Goal: Task Accomplishment & Management: Use online tool/utility

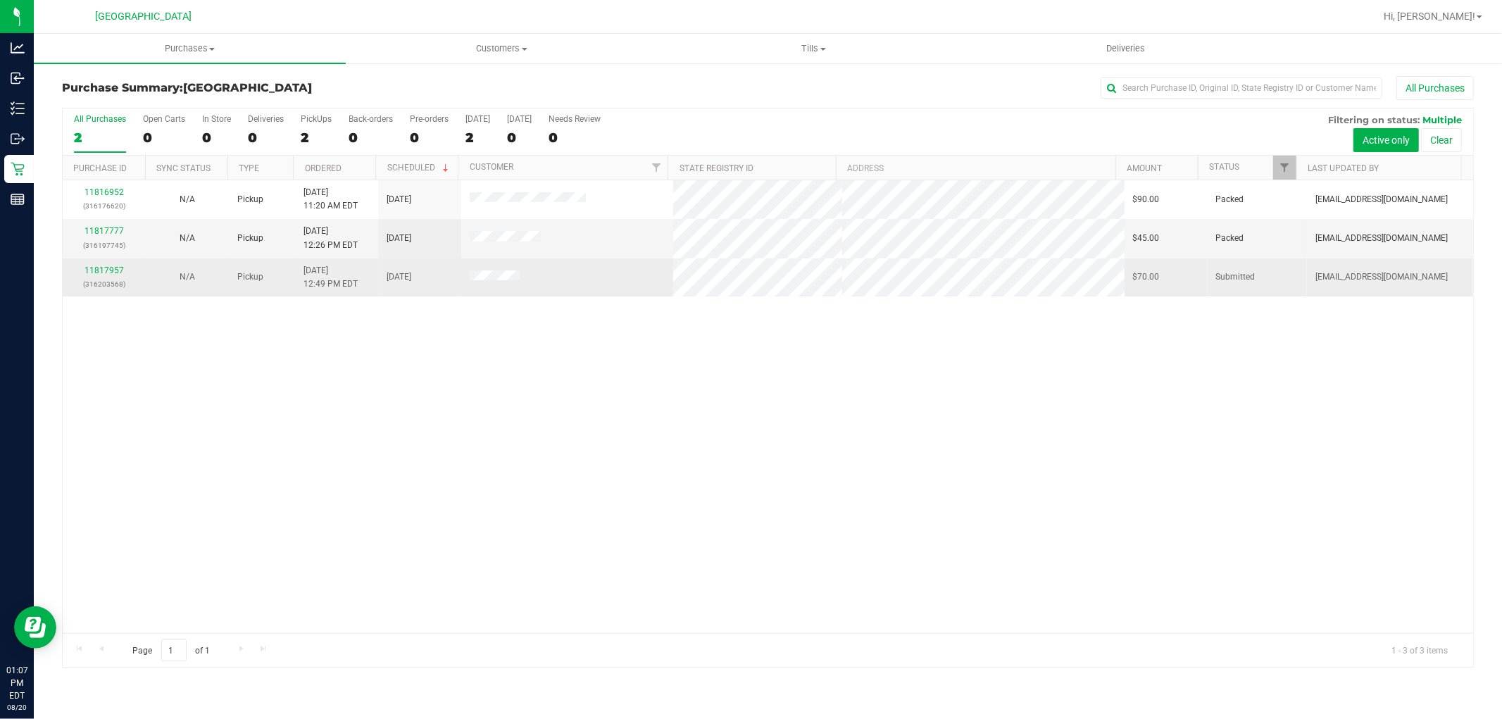
click at [83, 275] on div "11817957 (316203568)" at bounding box center [104, 277] width 66 height 27
click at [115, 275] on link "11817957" at bounding box center [103, 270] width 39 height 10
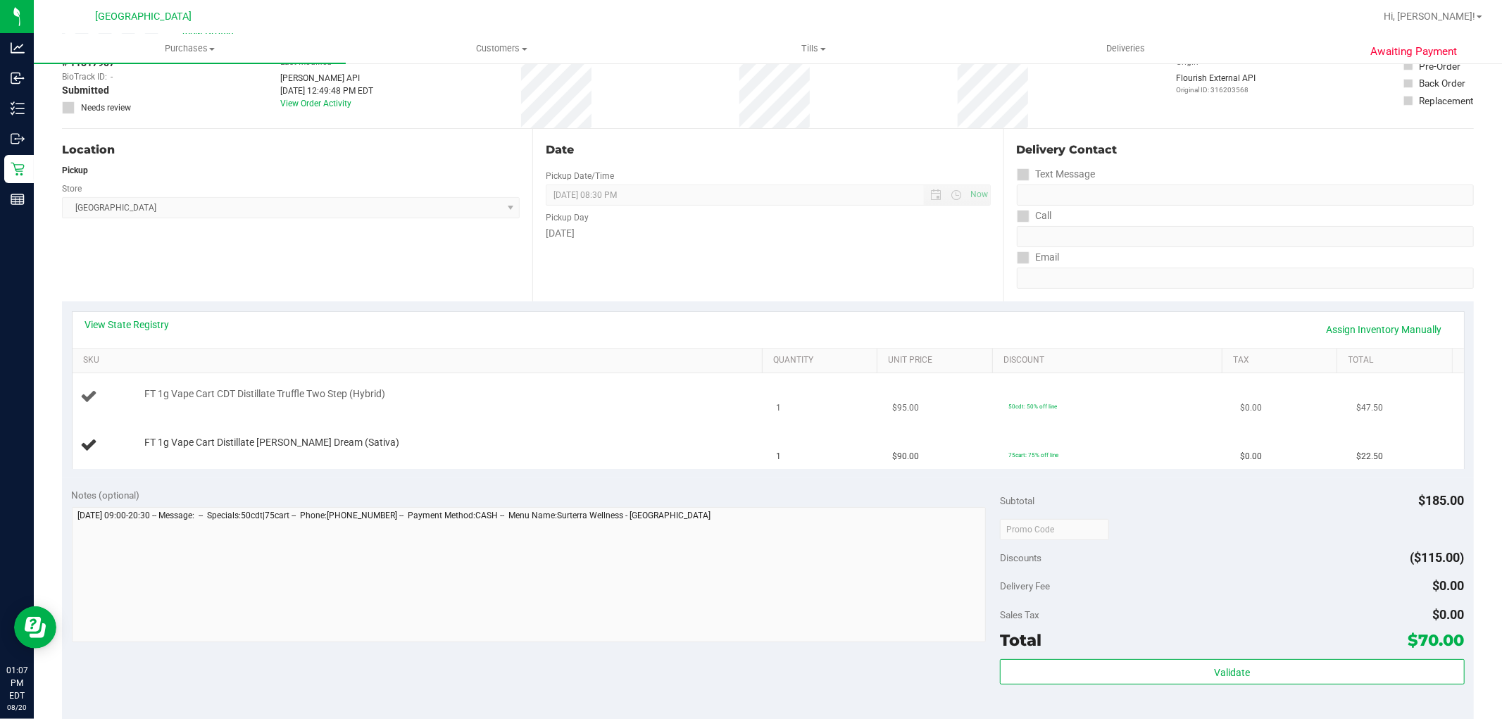
scroll to position [234, 0]
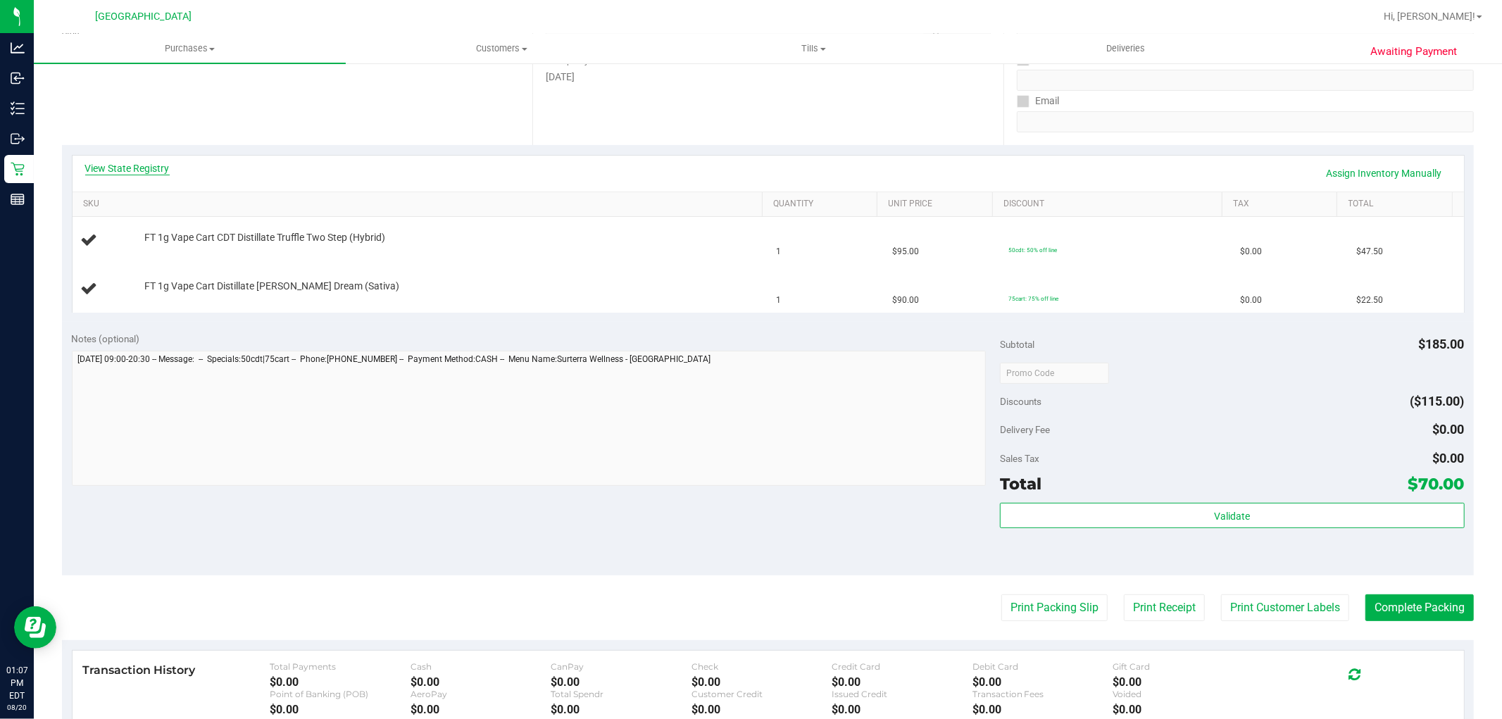
click at [139, 167] on link "View State Registry" at bounding box center [127, 168] width 84 height 14
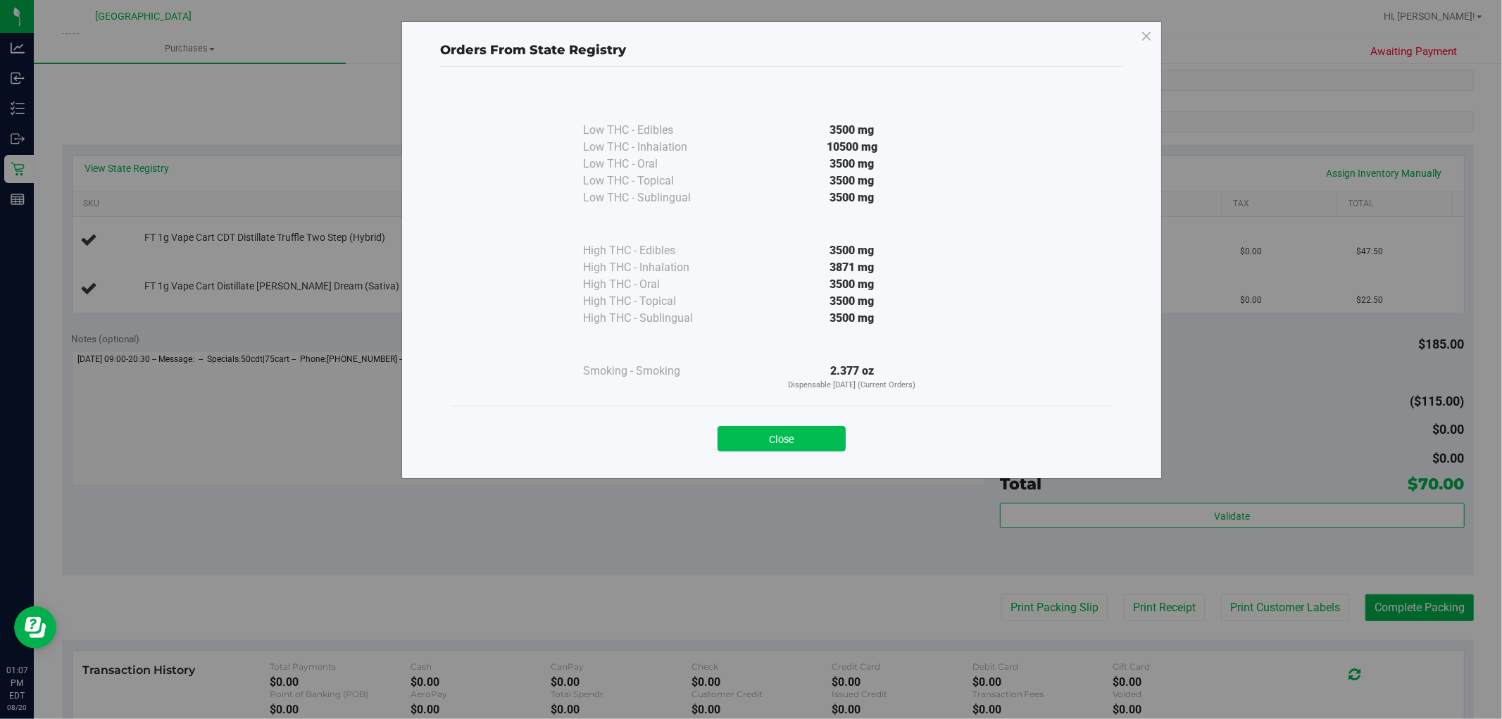
click at [746, 446] on button "Close" at bounding box center [781, 438] width 128 height 25
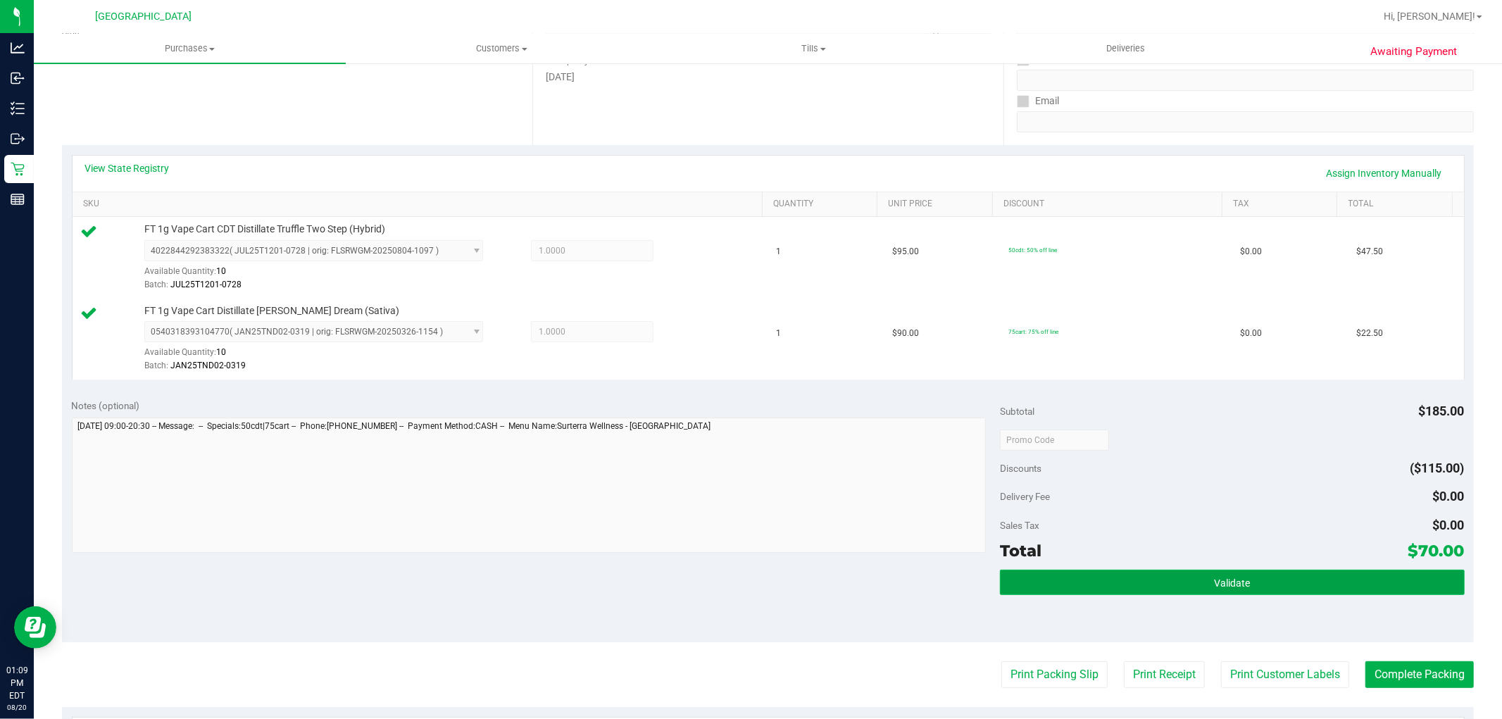
click at [1236, 583] on span "Validate" at bounding box center [1232, 582] width 36 height 11
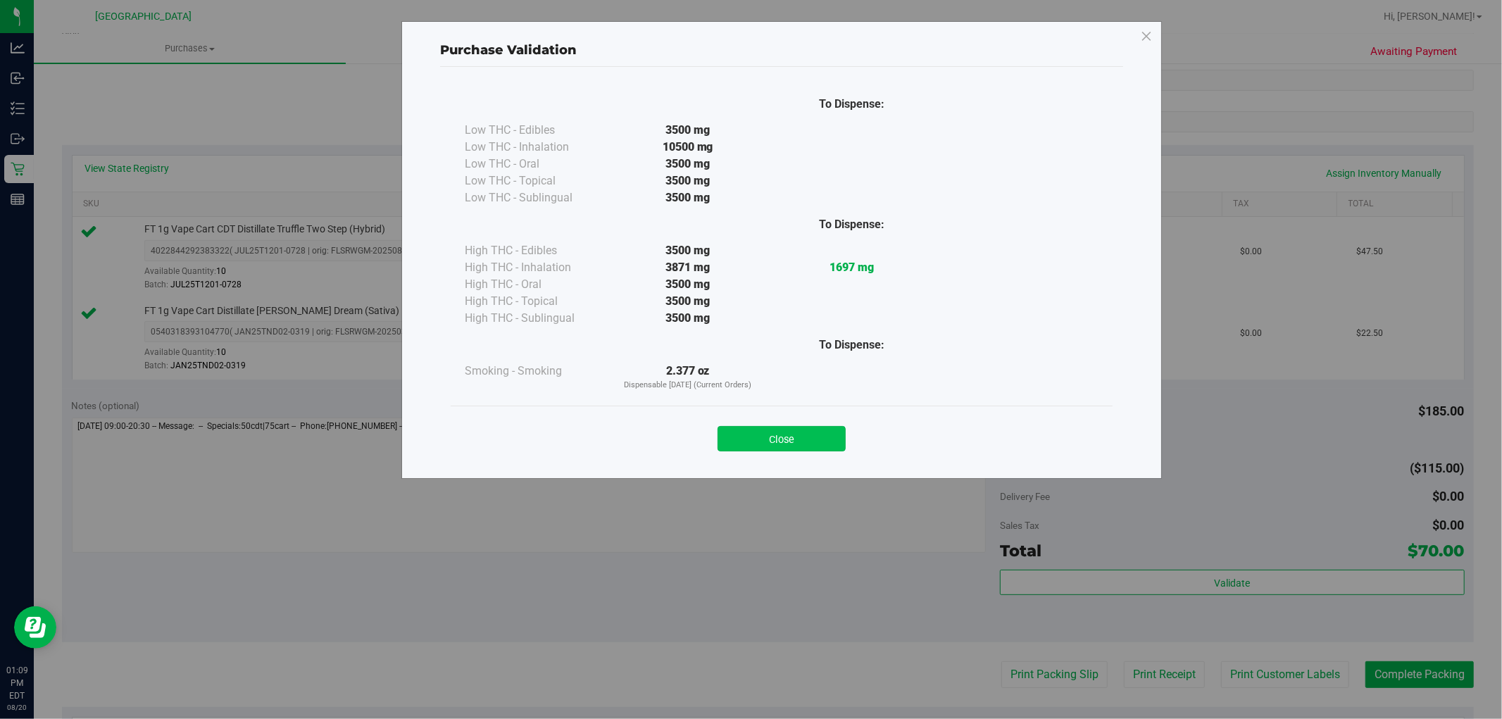
click at [813, 439] on button "Close" at bounding box center [781, 438] width 128 height 25
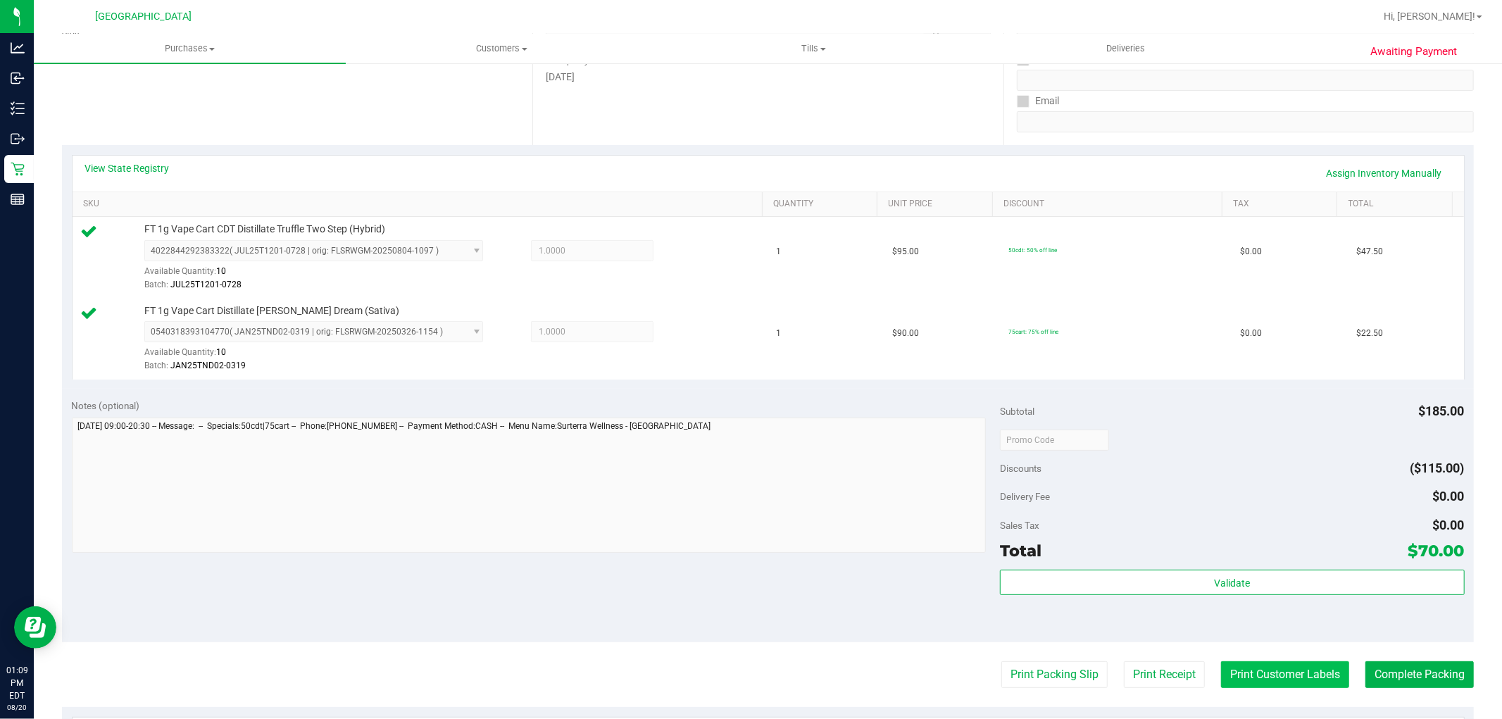
click at [1277, 672] on button "Print Customer Labels" at bounding box center [1285, 674] width 128 height 27
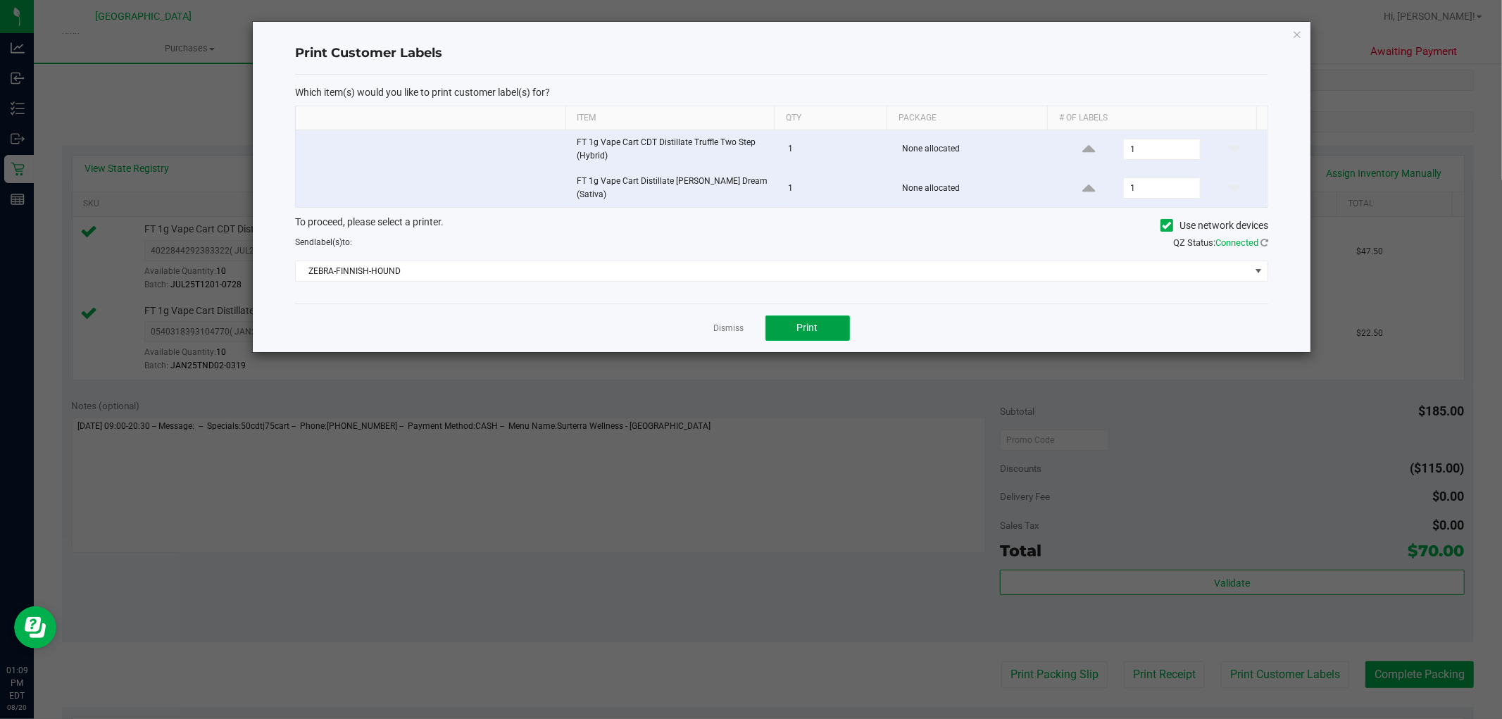
click at [796, 327] on button "Print" at bounding box center [807, 327] width 84 height 25
click at [725, 322] on link "Dismiss" at bounding box center [729, 328] width 30 height 12
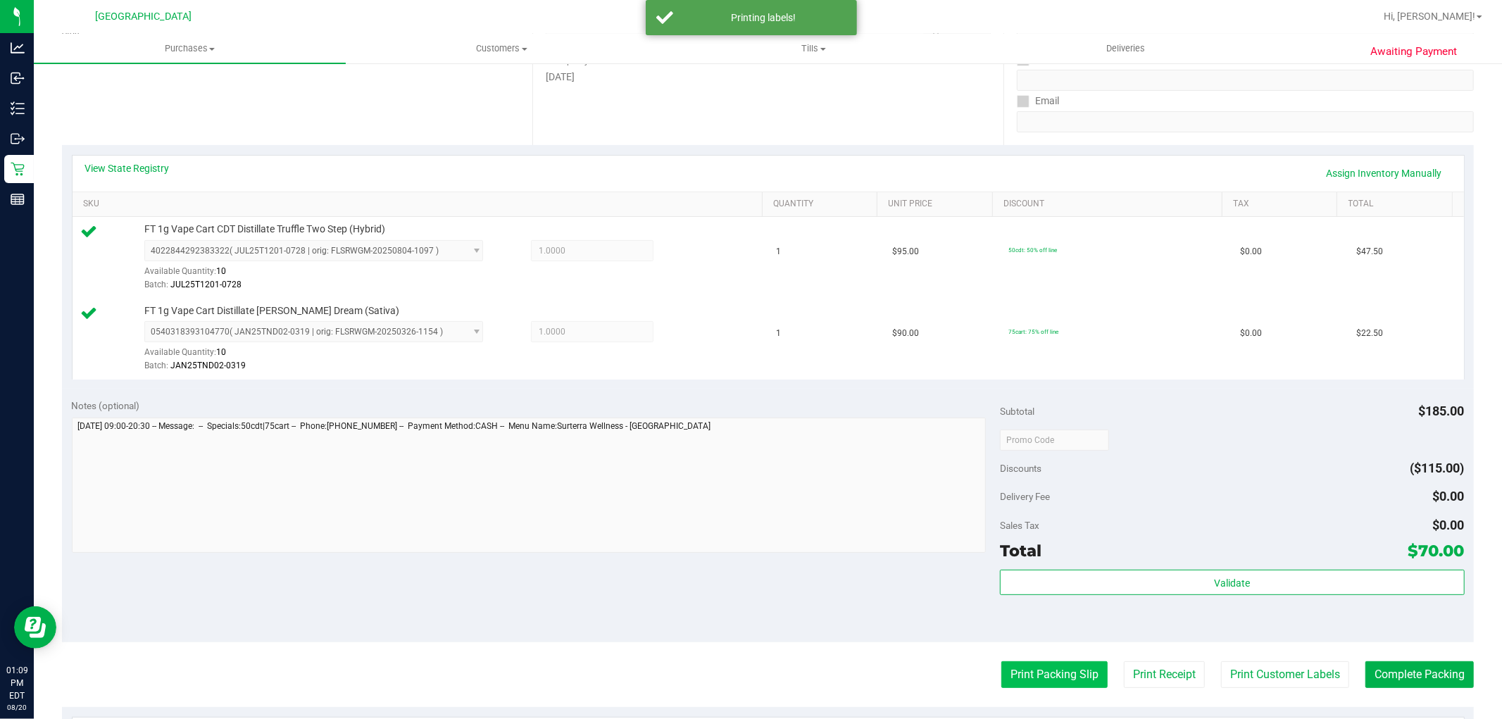
click at [1011, 663] on button "Print Packing Slip" at bounding box center [1054, 674] width 106 height 27
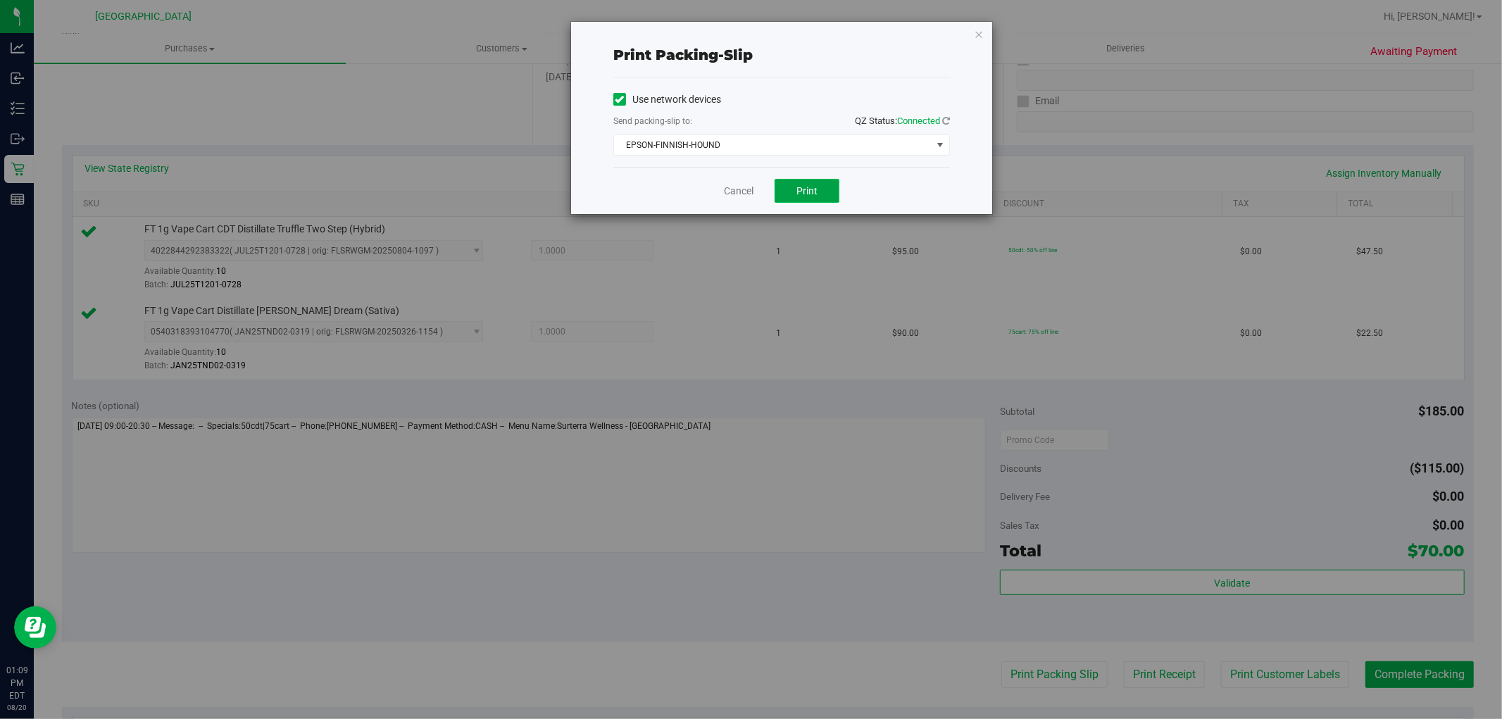
click at [785, 194] on button "Print" at bounding box center [806, 191] width 65 height 24
click at [742, 194] on link "Cancel" at bounding box center [739, 191] width 30 height 15
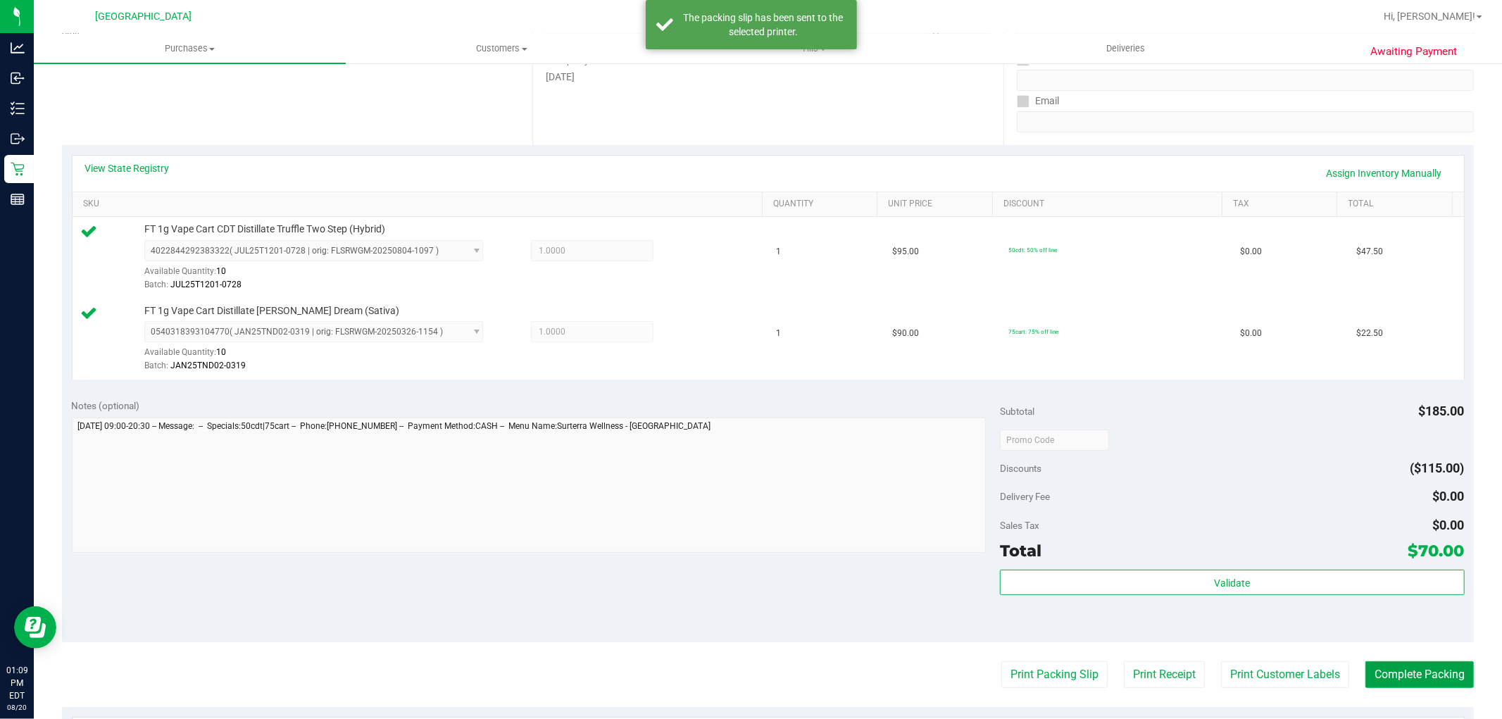
click at [1396, 674] on button "Complete Packing" at bounding box center [1419, 674] width 108 height 27
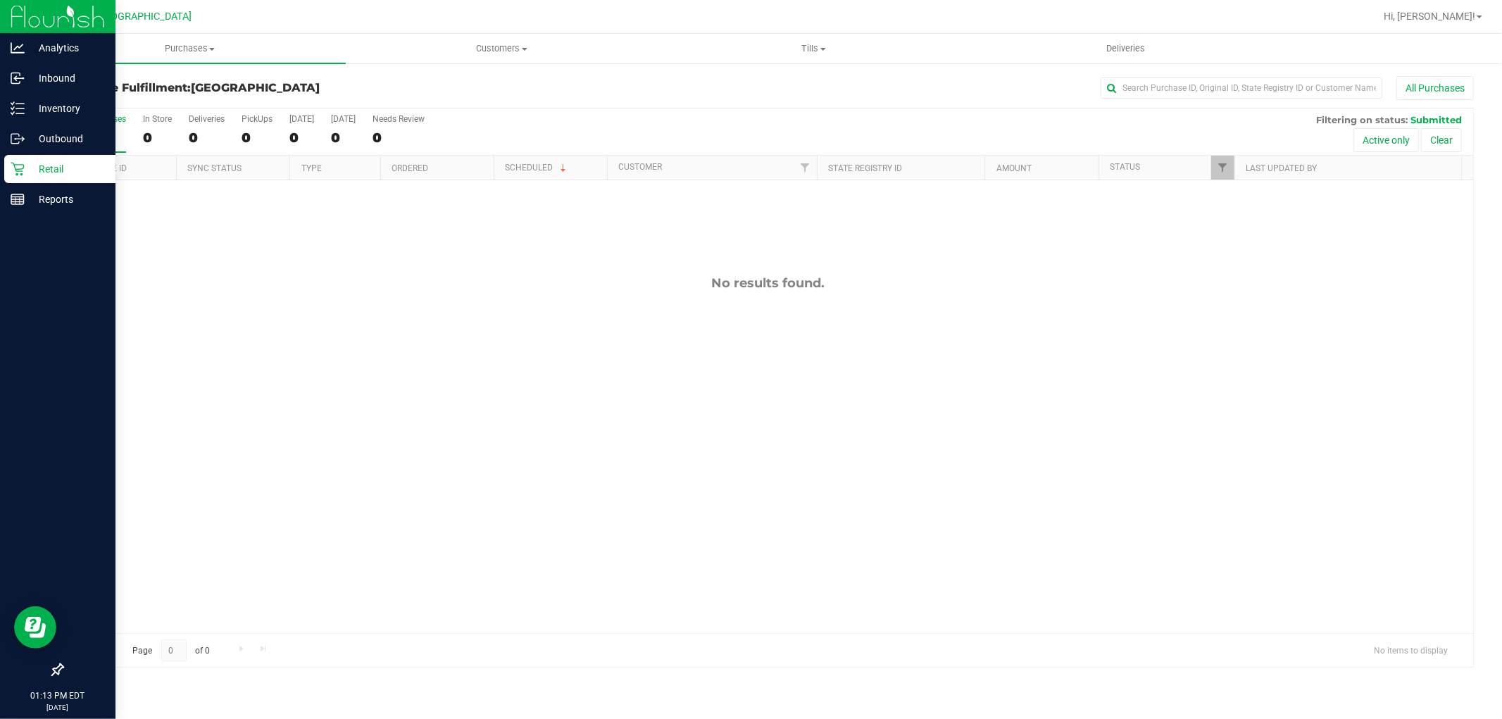
click at [53, 170] on p "Retail" at bounding box center [67, 169] width 84 height 17
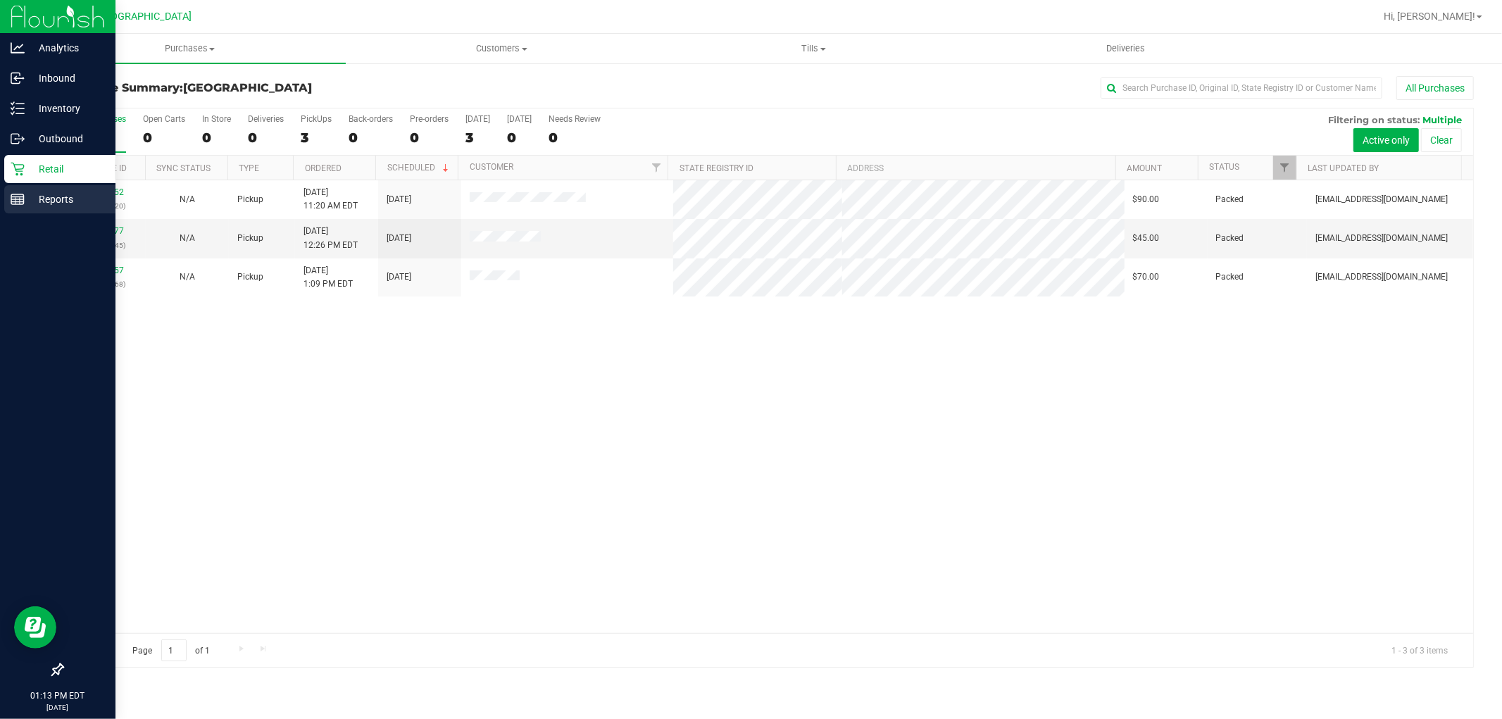
click at [31, 199] on p "Reports" at bounding box center [67, 199] width 84 height 17
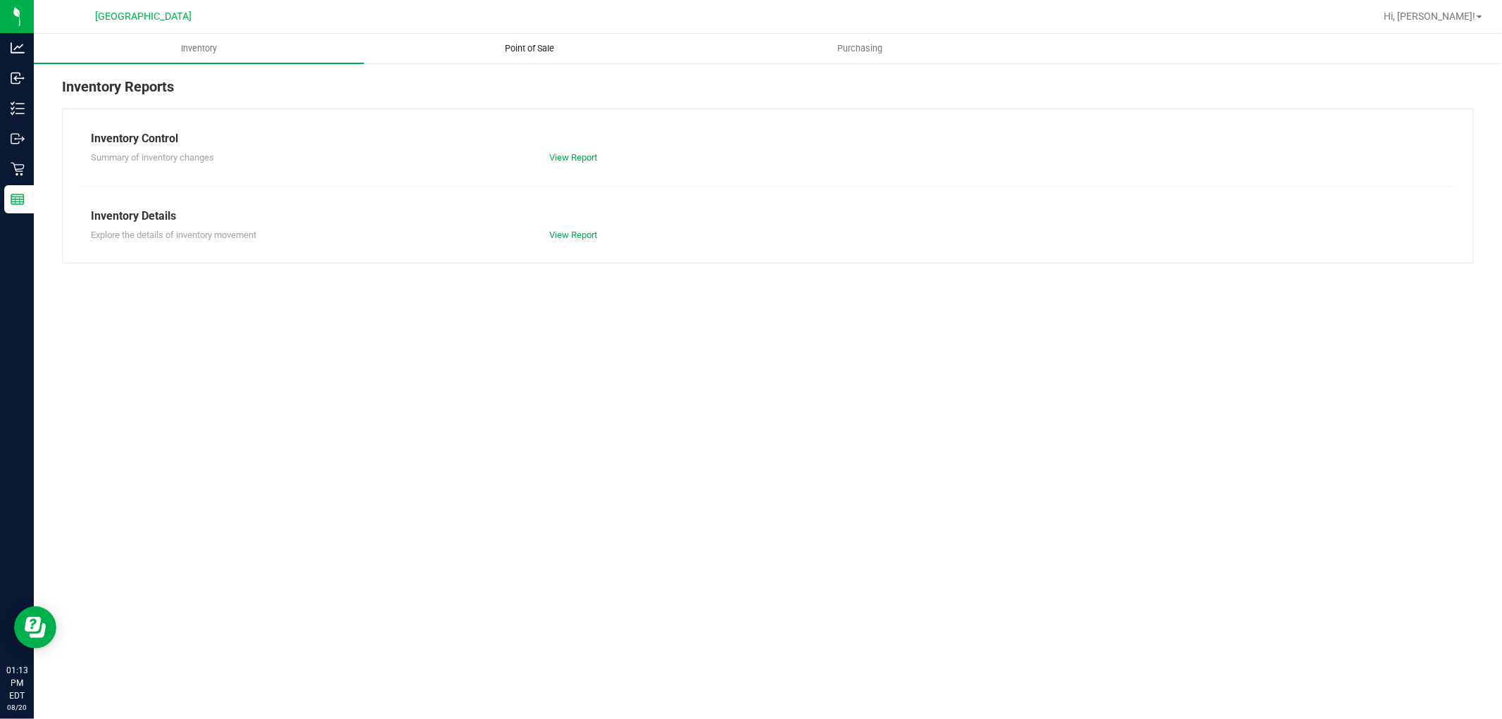
click at [535, 46] on span "Point of Sale" at bounding box center [529, 48] width 87 height 13
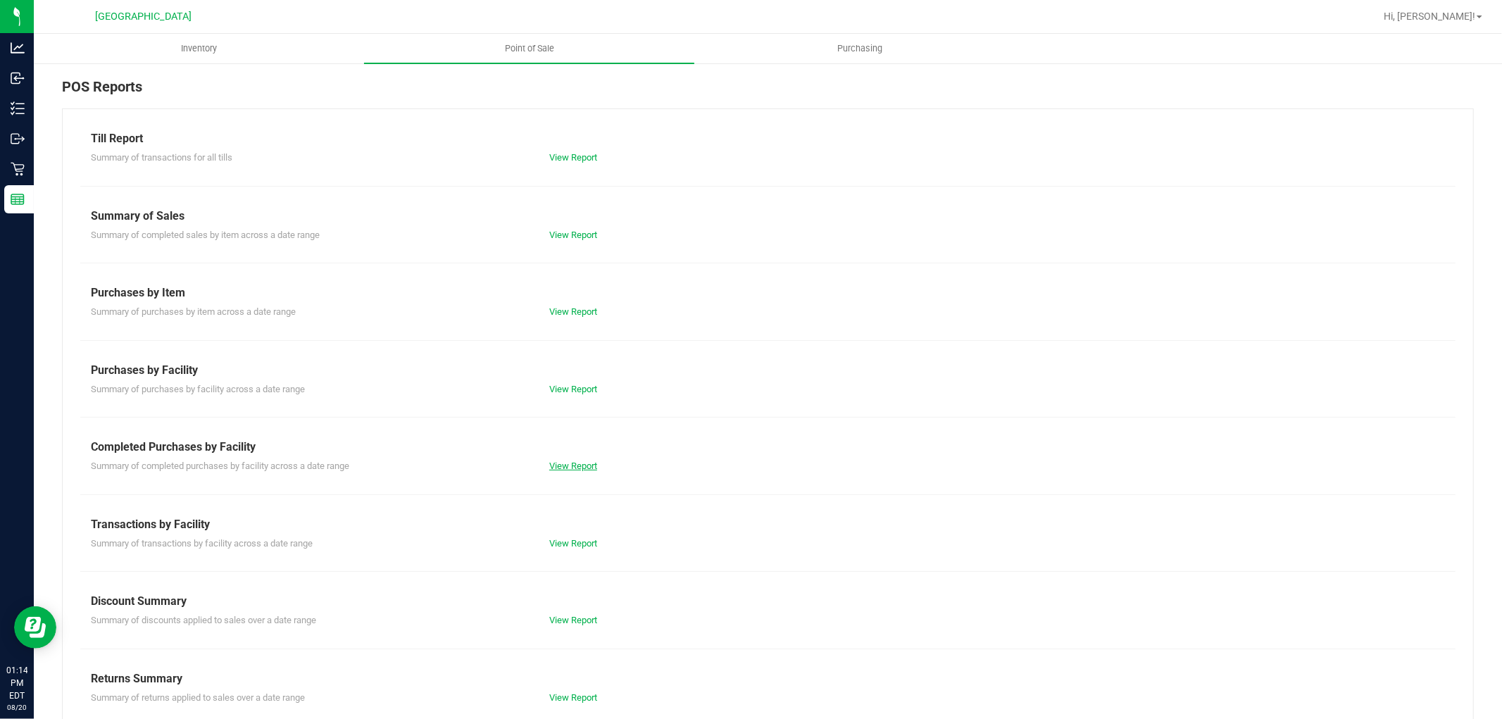
click at [572, 465] on link "View Report" at bounding box center [573, 465] width 48 height 11
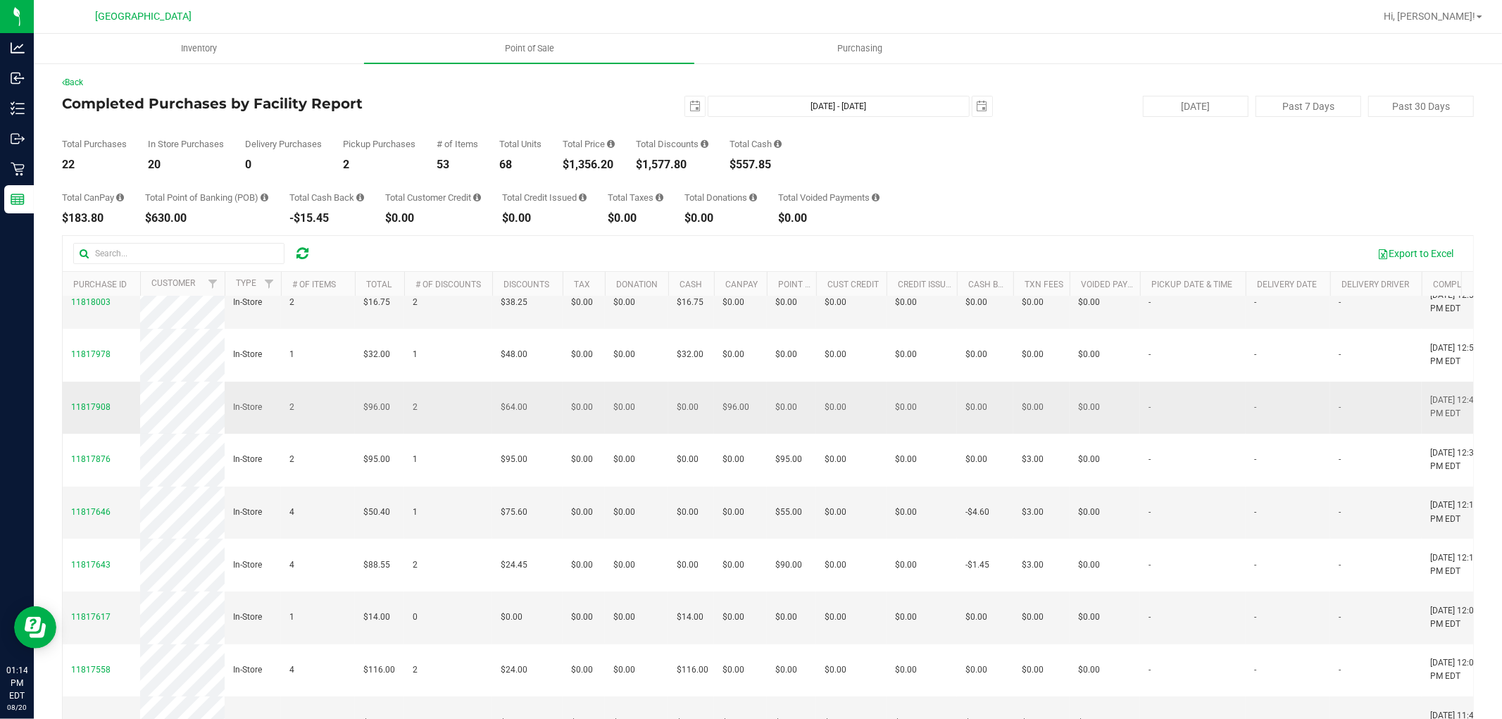
scroll to position [51, 0]
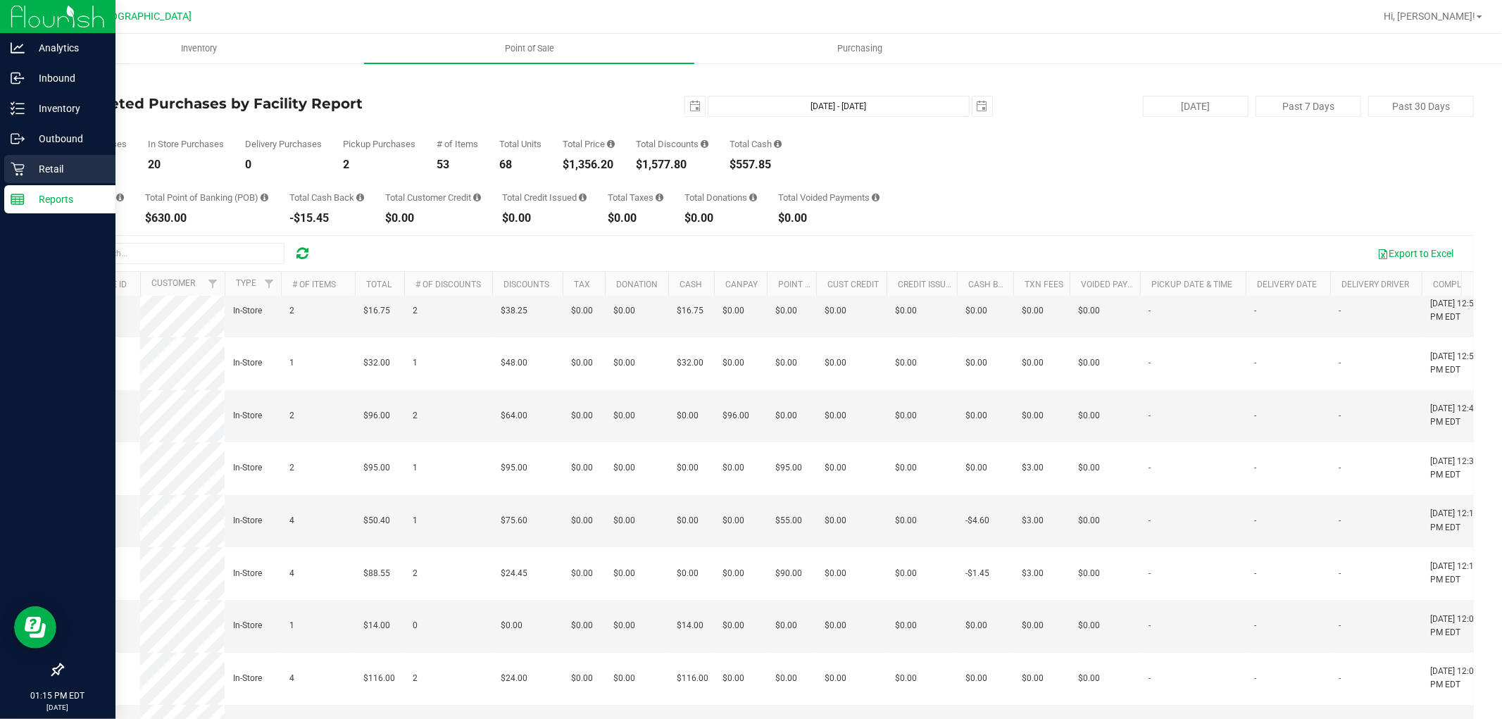
click at [26, 166] on p "Retail" at bounding box center [67, 169] width 84 height 17
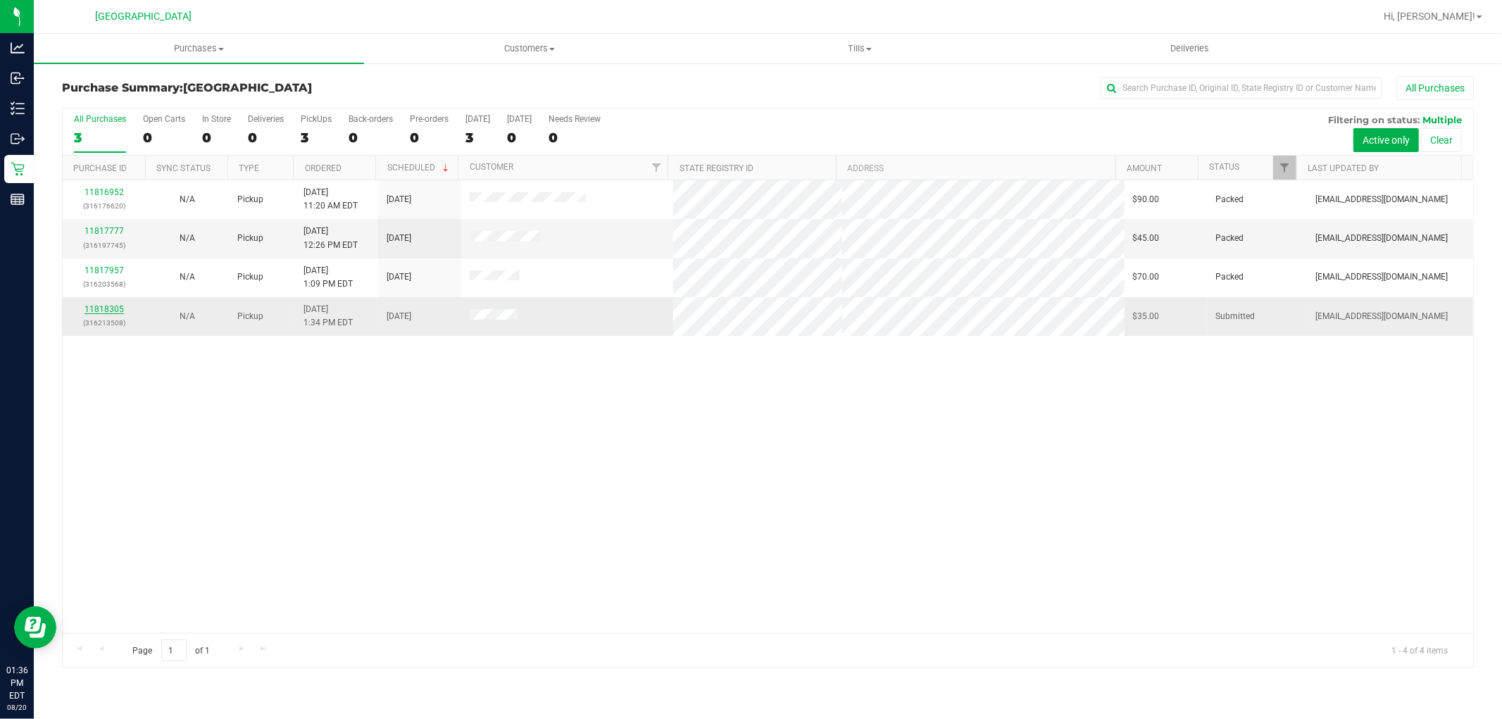
click at [101, 311] on link "11818305" at bounding box center [103, 309] width 39 height 10
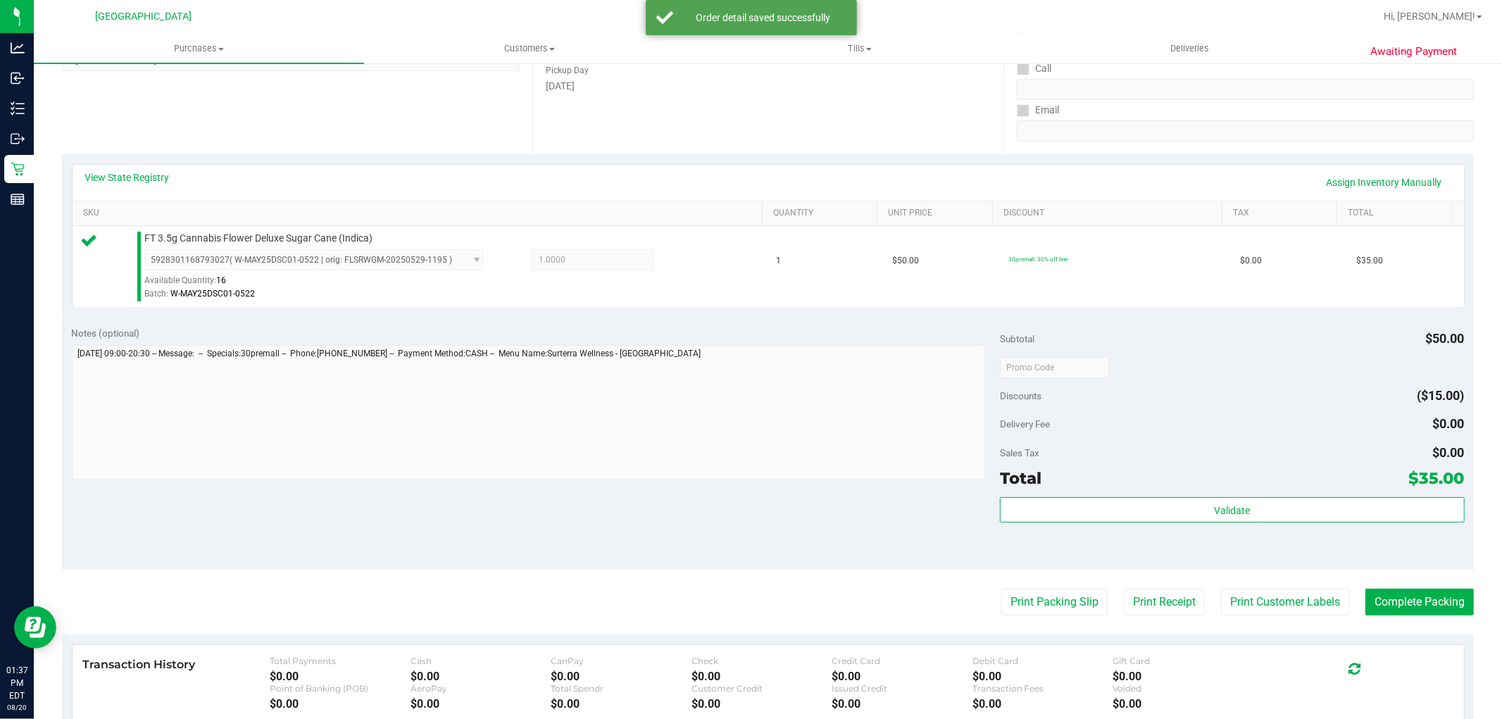
scroll to position [234, 0]
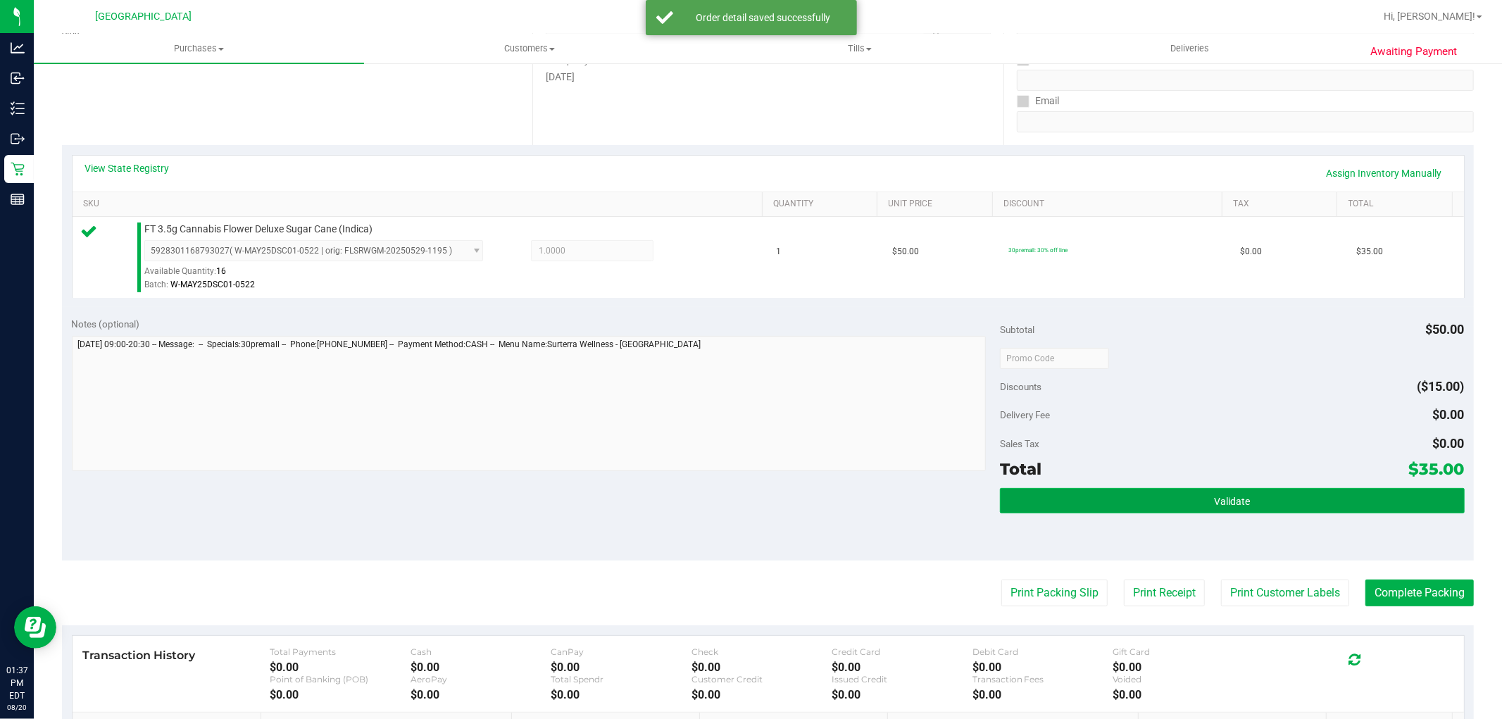
click at [1058, 504] on button "Validate" at bounding box center [1232, 500] width 464 height 25
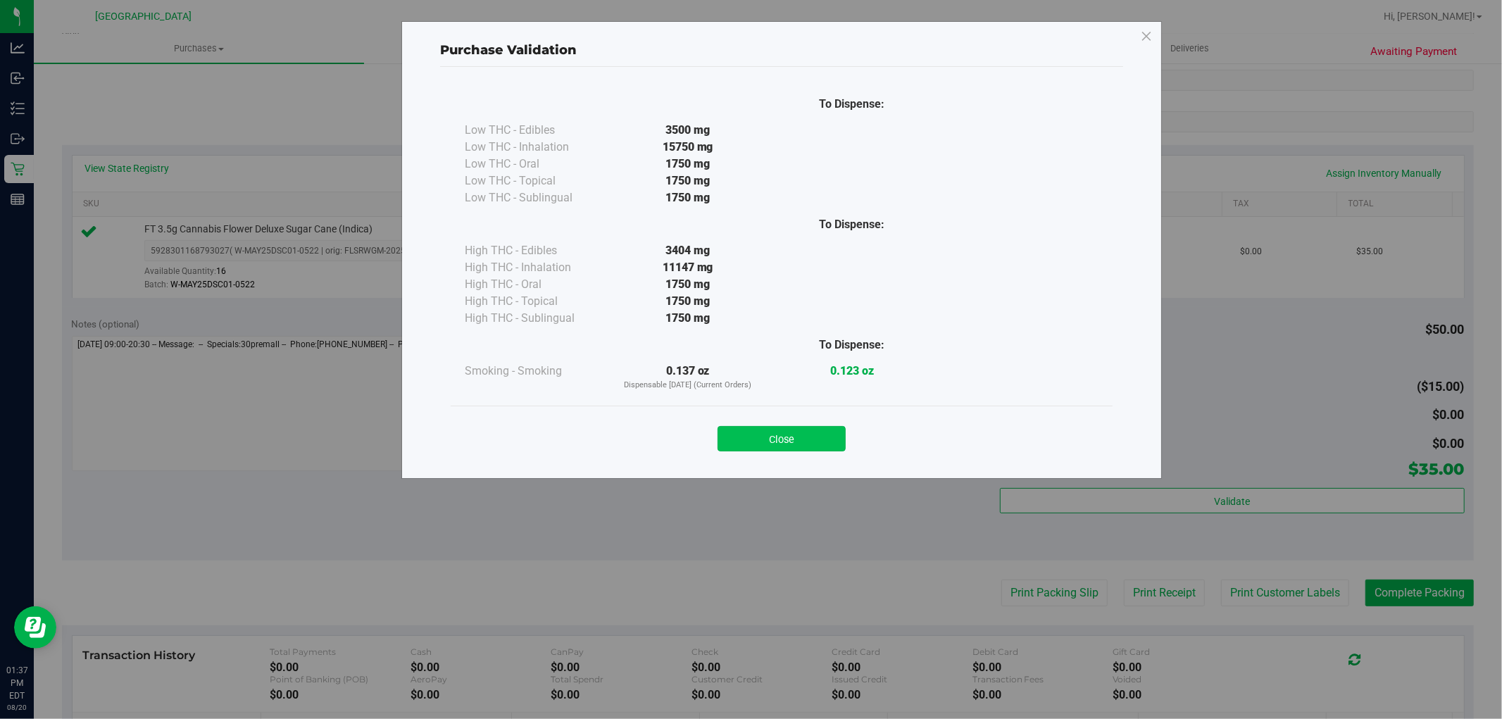
click at [758, 440] on button "Close" at bounding box center [781, 438] width 128 height 25
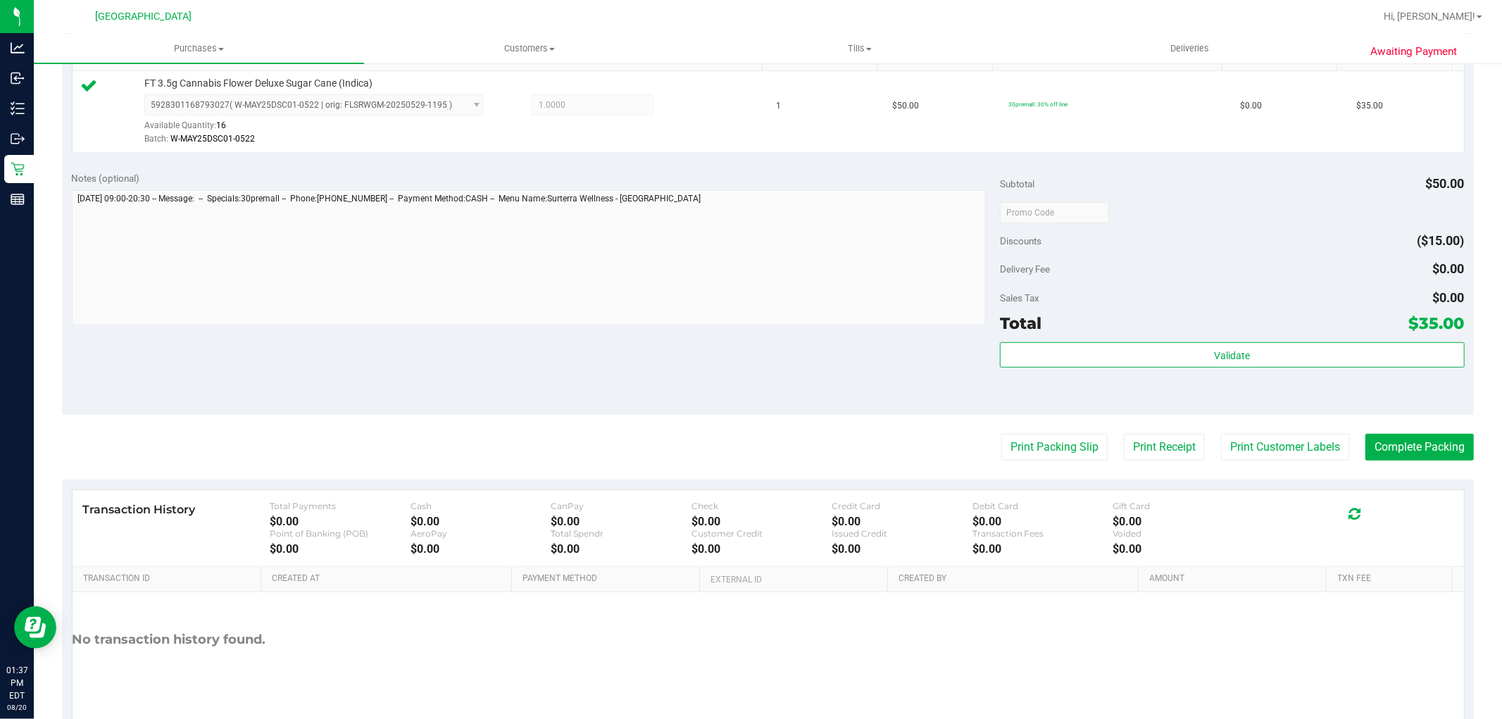
scroll to position [396, 0]
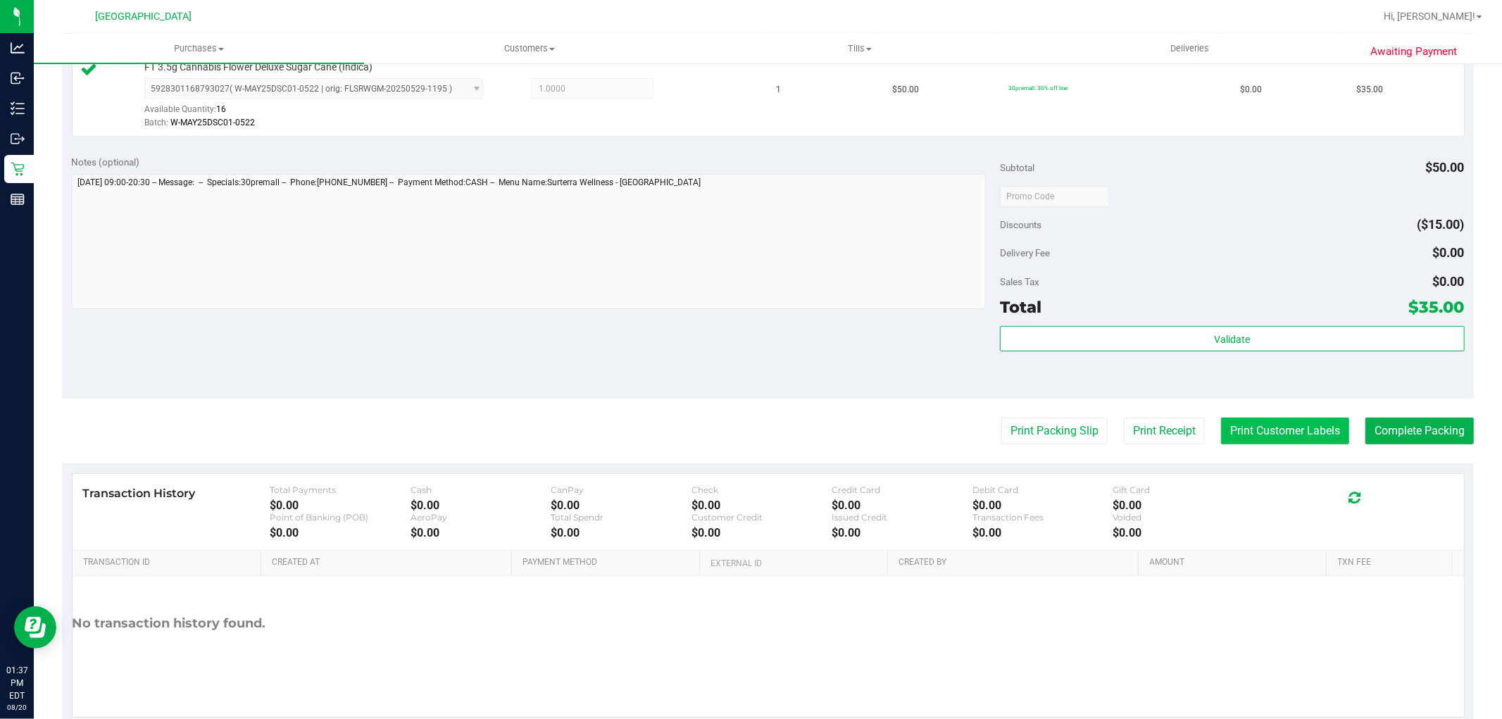
click at [1254, 434] on button "Print Customer Labels" at bounding box center [1285, 430] width 128 height 27
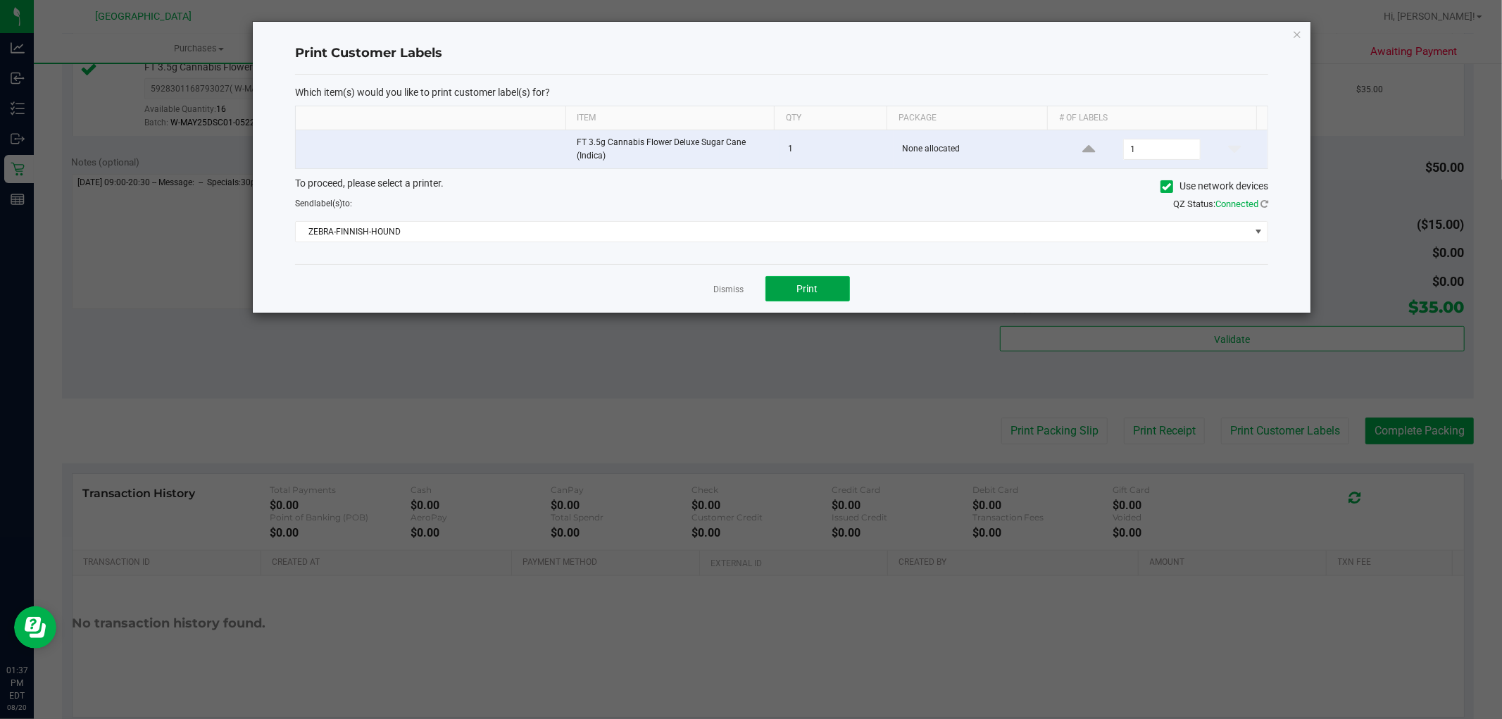
click at [822, 296] on button "Print" at bounding box center [807, 288] width 84 height 25
click at [719, 290] on link "Dismiss" at bounding box center [729, 290] width 30 height 12
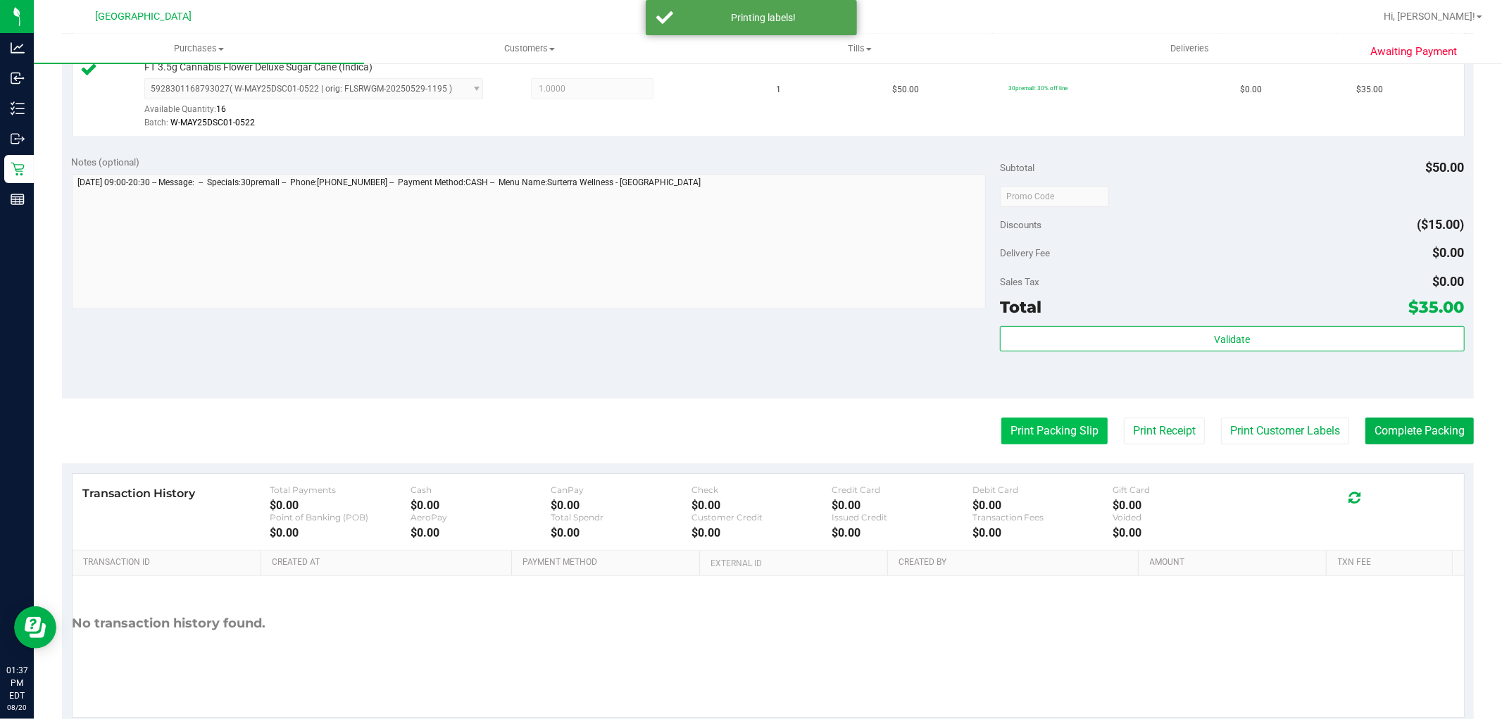
click at [1033, 428] on button "Print Packing Slip" at bounding box center [1054, 430] width 106 height 27
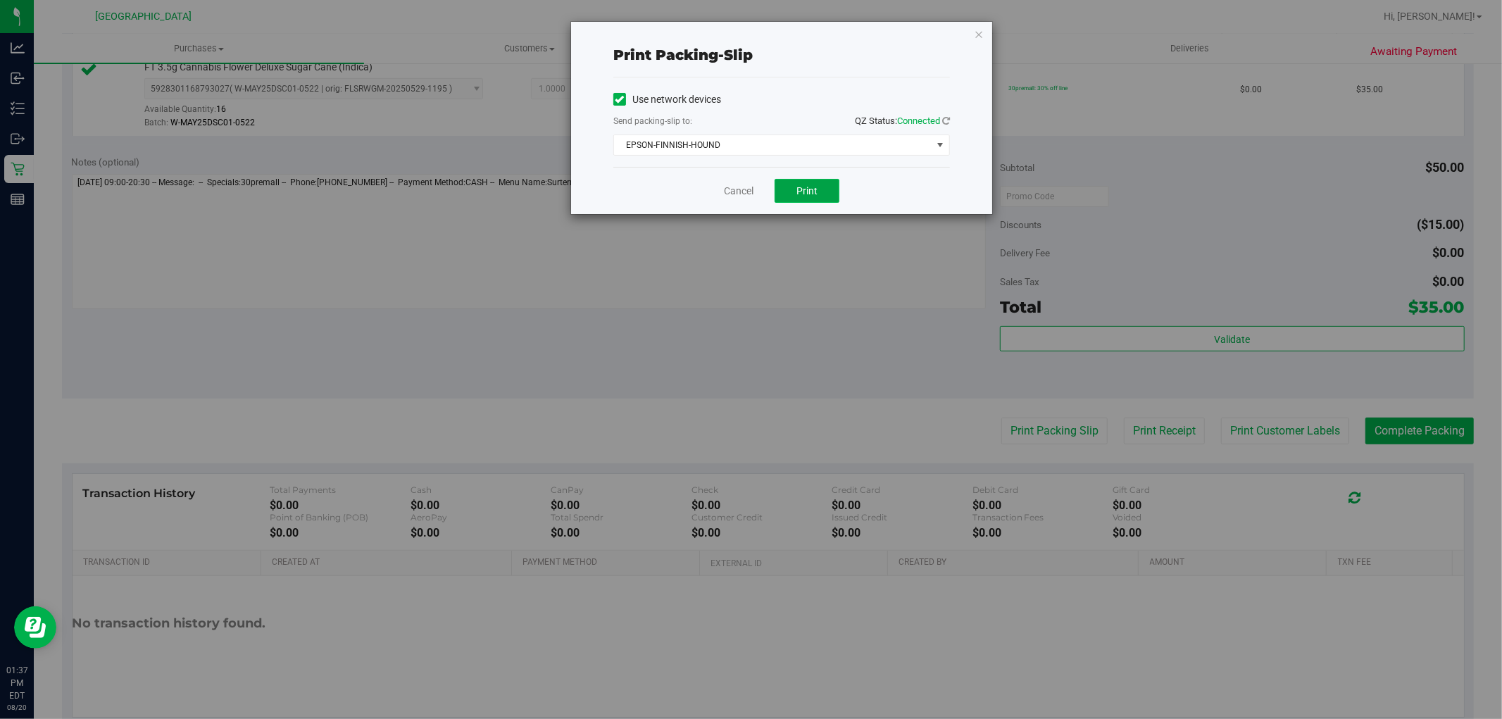
click at [804, 188] on span "Print" at bounding box center [806, 190] width 21 height 11
click at [724, 191] on link "Cancel" at bounding box center [739, 191] width 30 height 15
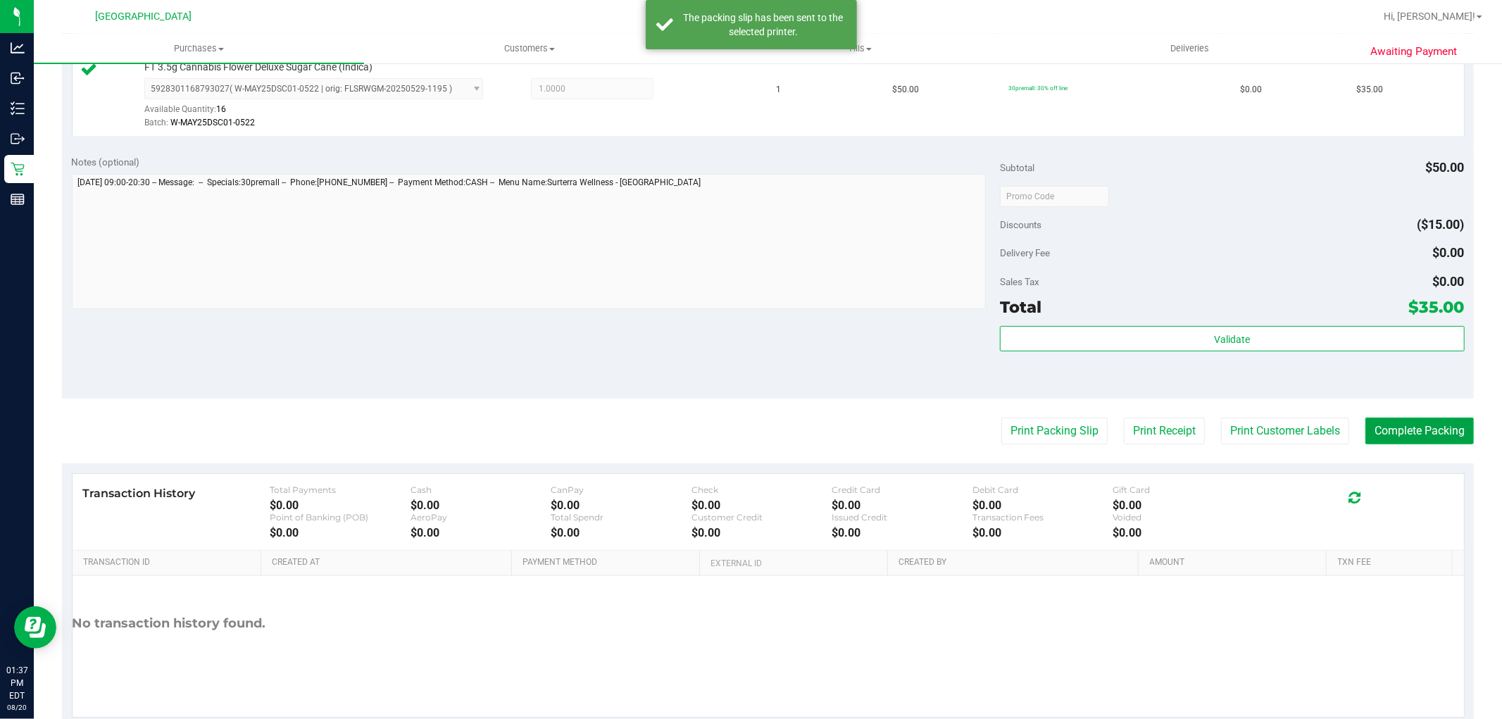
click at [1429, 418] on button "Complete Packing" at bounding box center [1419, 430] width 108 height 27
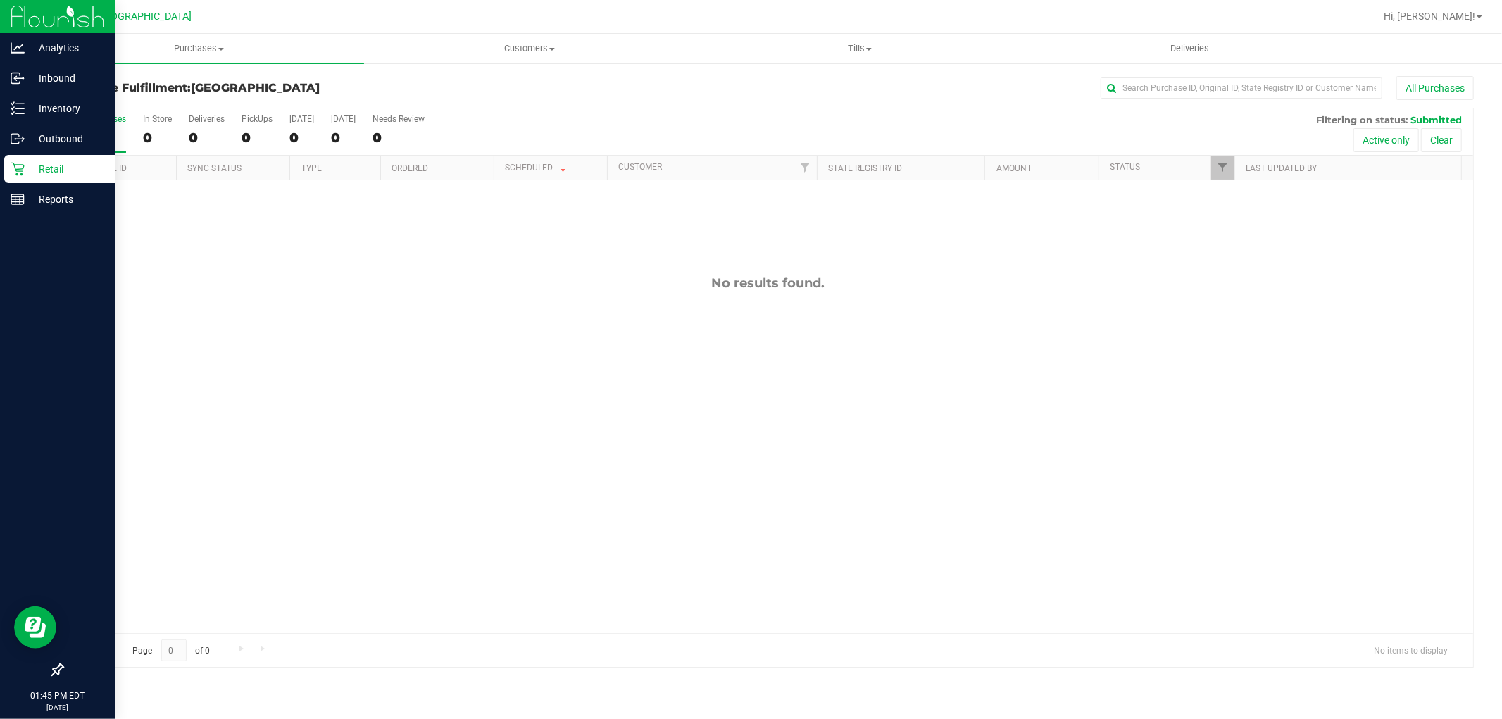
click at [43, 170] on p "Retail" at bounding box center [67, 169] width 84 height 17
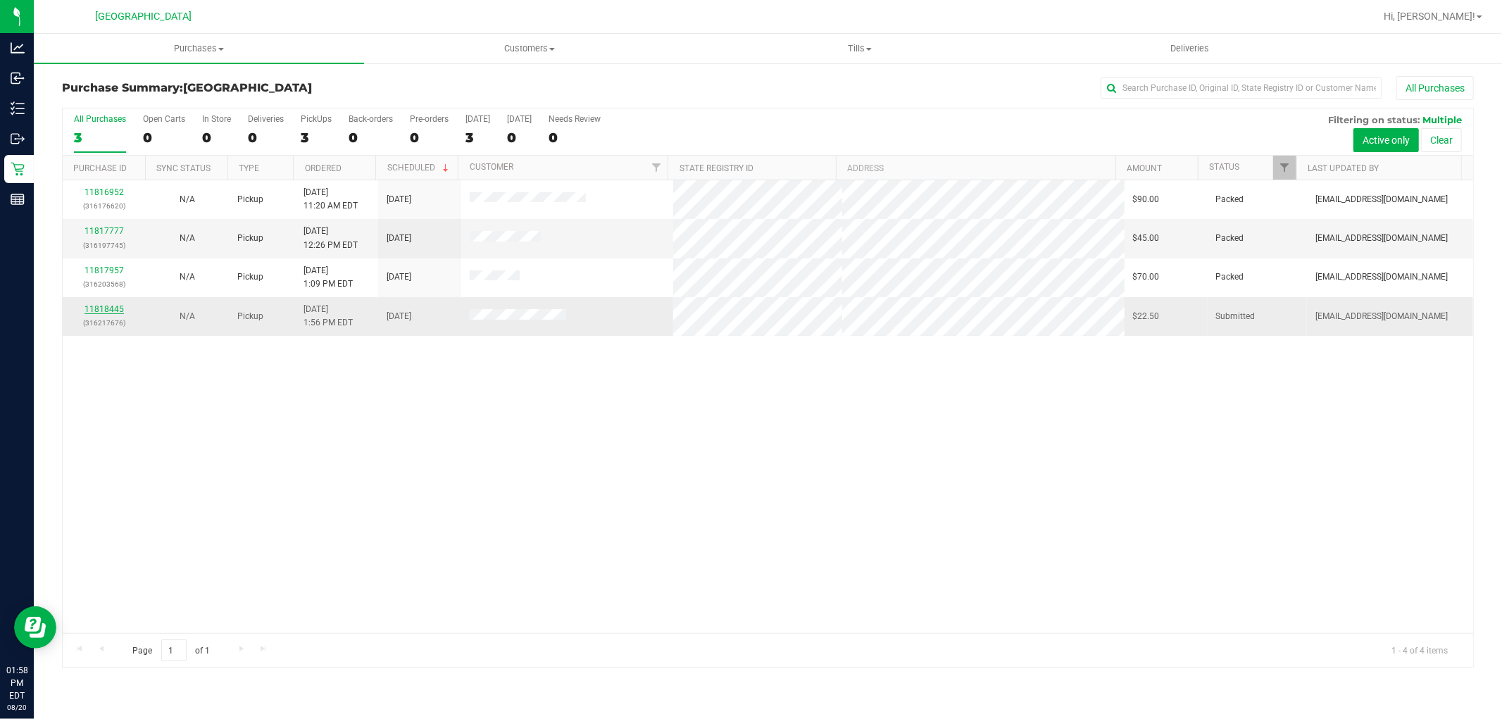
click at [107, 308] on link "11818445" at bounding box center [103, 309] width 39 height 10
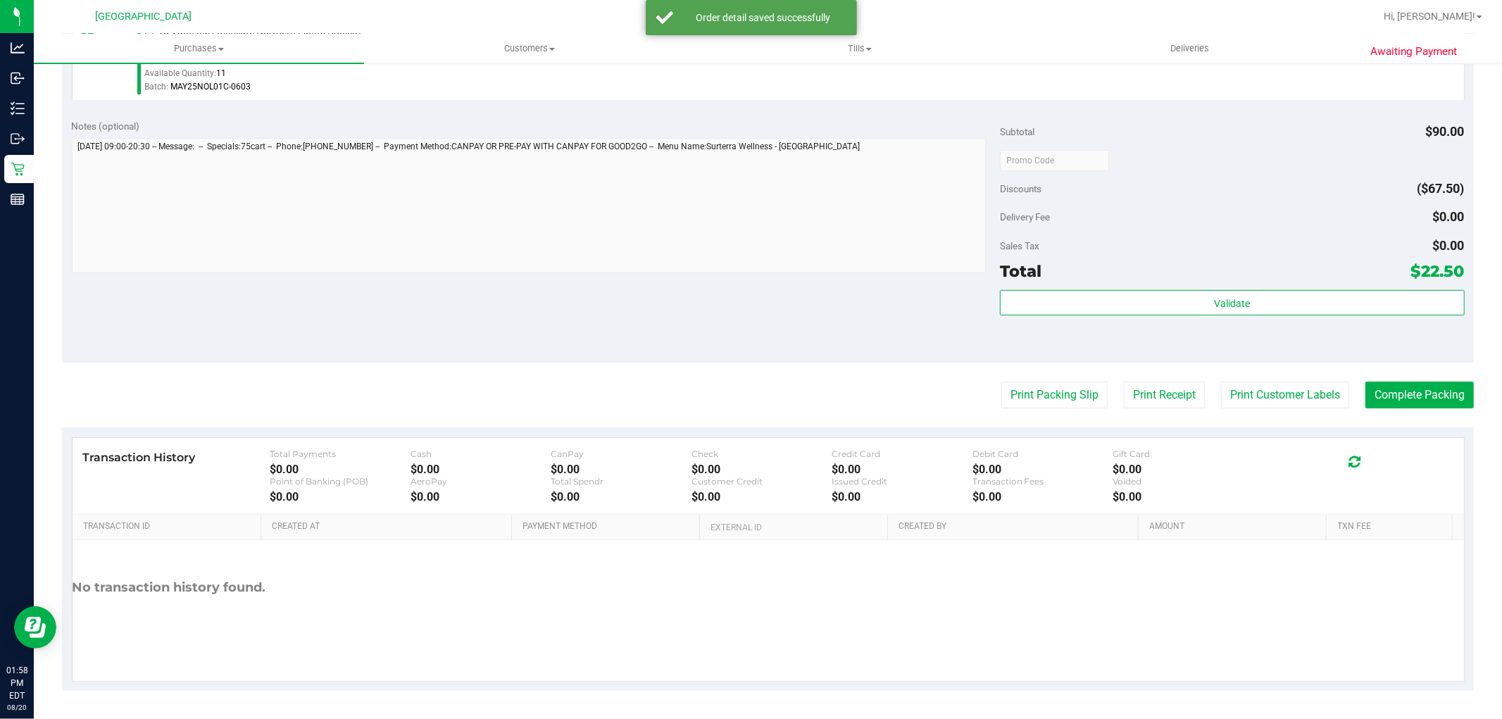
scroll to position [420, 0]
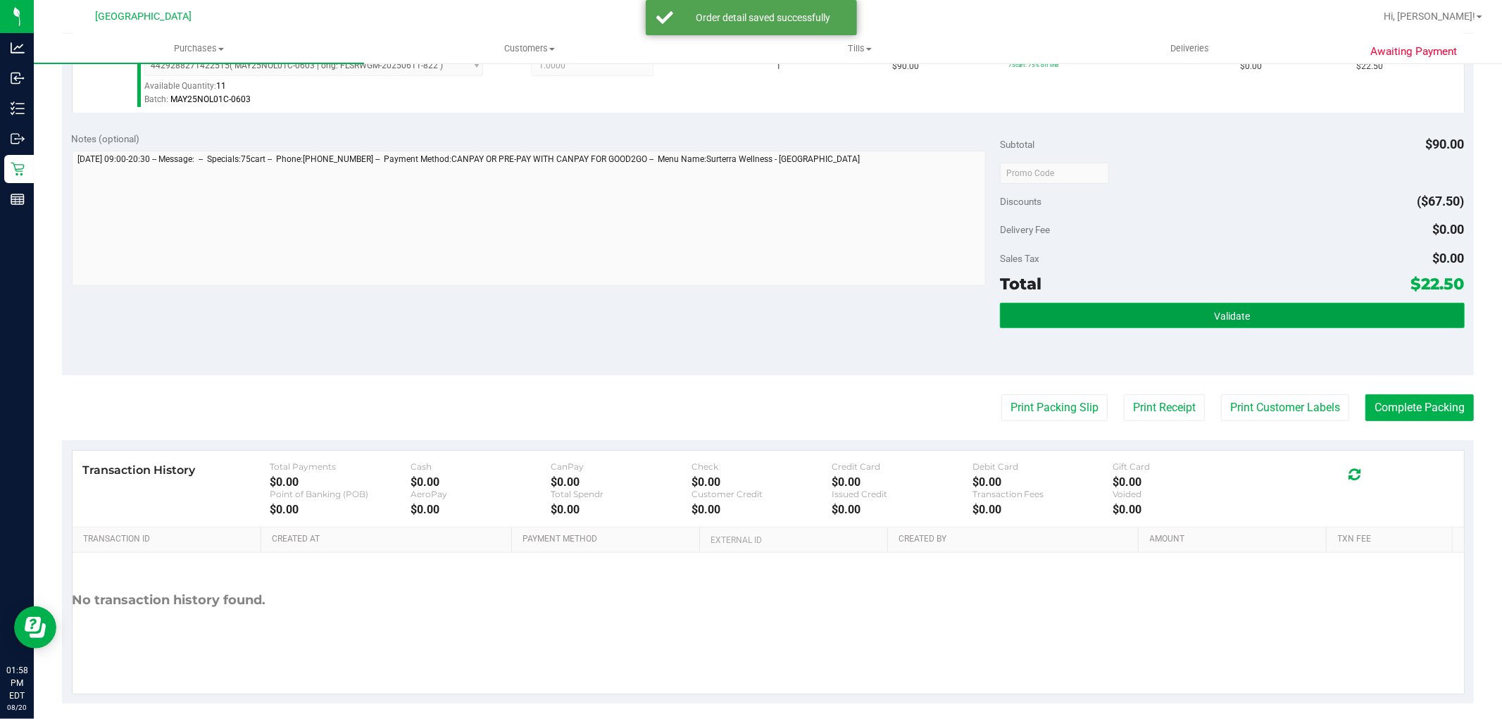
click at [1072, 311] on button "Validate" at bounding box center [1232, 315] width 464 height 25
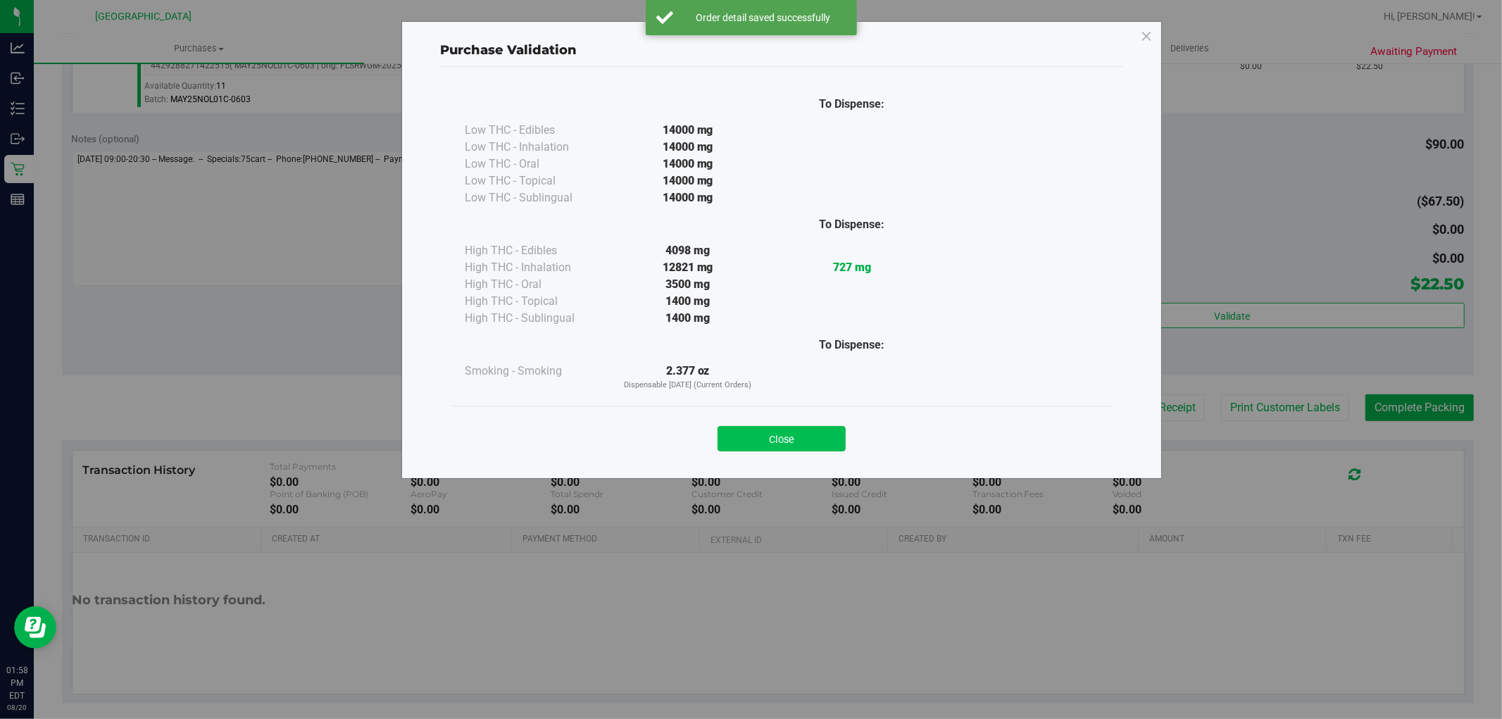
click at [764, 427] on button "Close" at bounding box center [781, 438] width 128 height 25
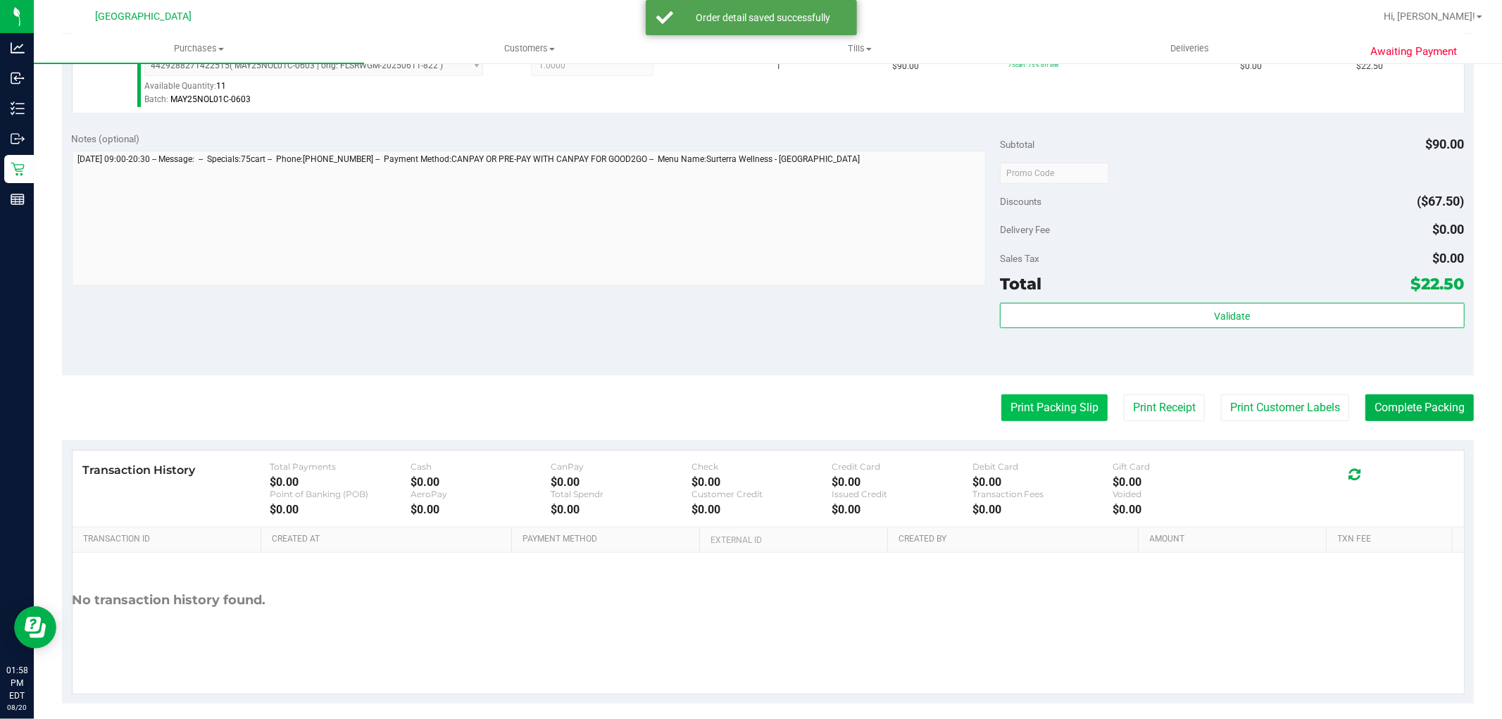
click at [1001, 406] on button "Print Packing Slip" at bounding box center [1054, 407] width 106 height 27
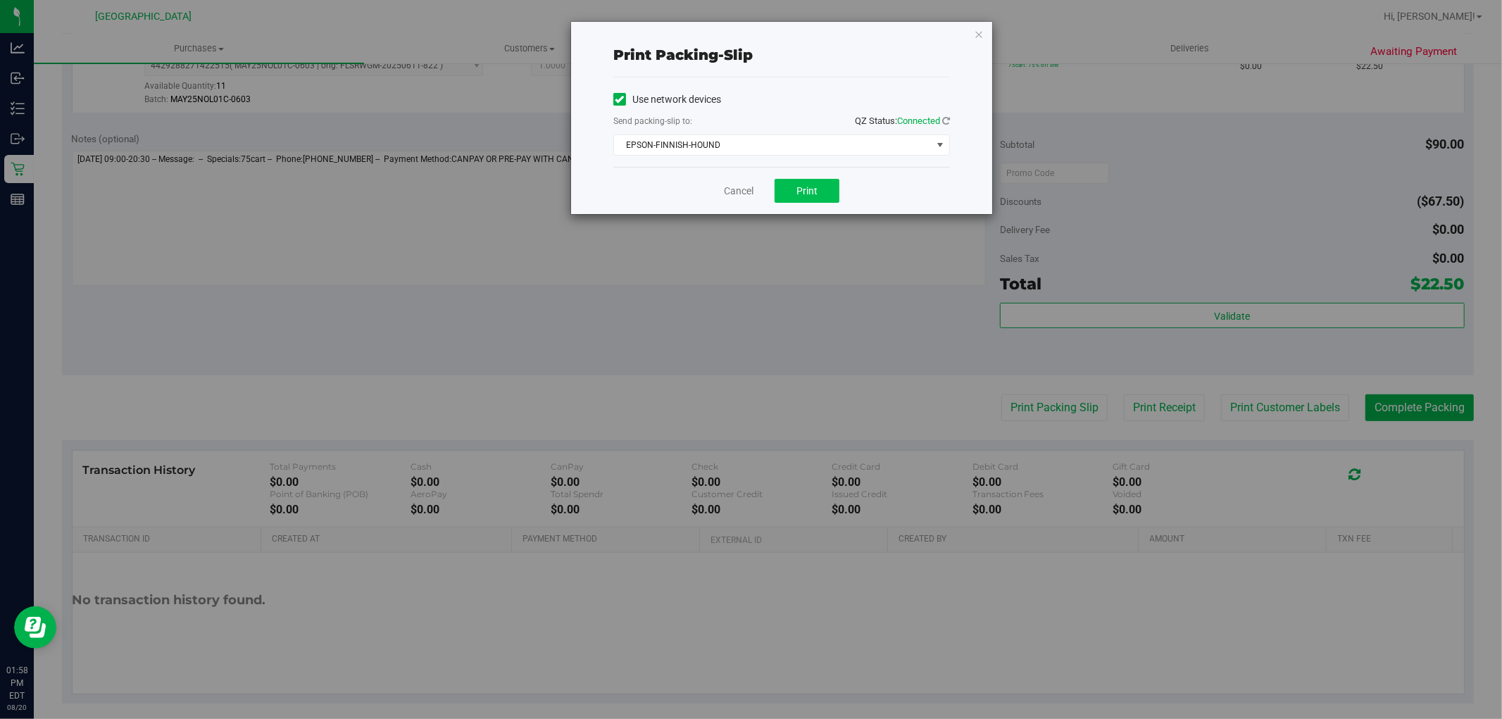
click at [813, 187] on span "Print" at bounding box center [806, 190] width 21 height 11
click at [710, 192] on div "Cancel Print" at bounding box center [781, 190] width 337 height 47
click at [742, 188] on link "Cancel" at bounding box center [739, 191] width 30 height 15
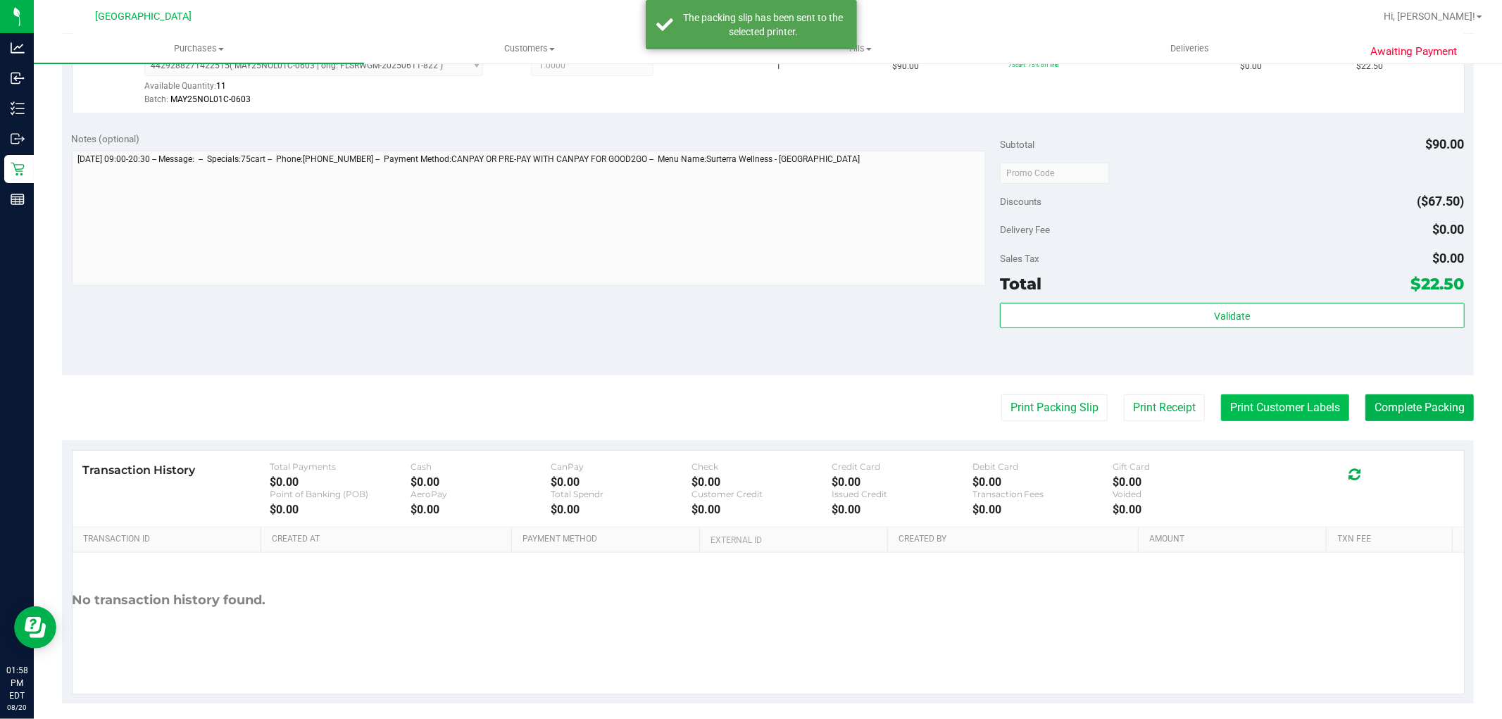
click at [1248, 403] on button "Print Customer Labels" at bounding box center [1285, 407] width 128 height 27
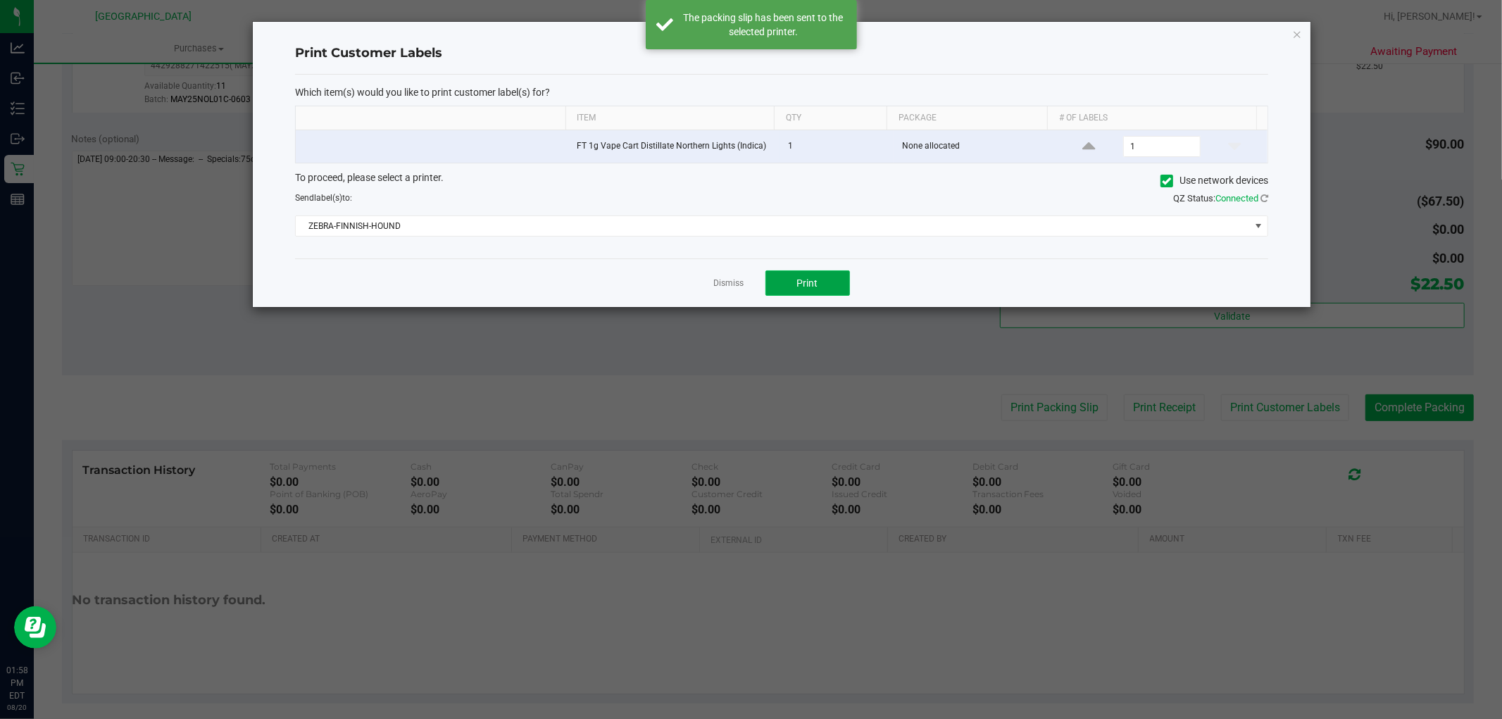
click at [807, 284] on span "Print" at bounding box center [807, 282] width 21 height 11
click at [727, 285] on link "Dismiss" at bounding box center [729, 283] width 30 height 12
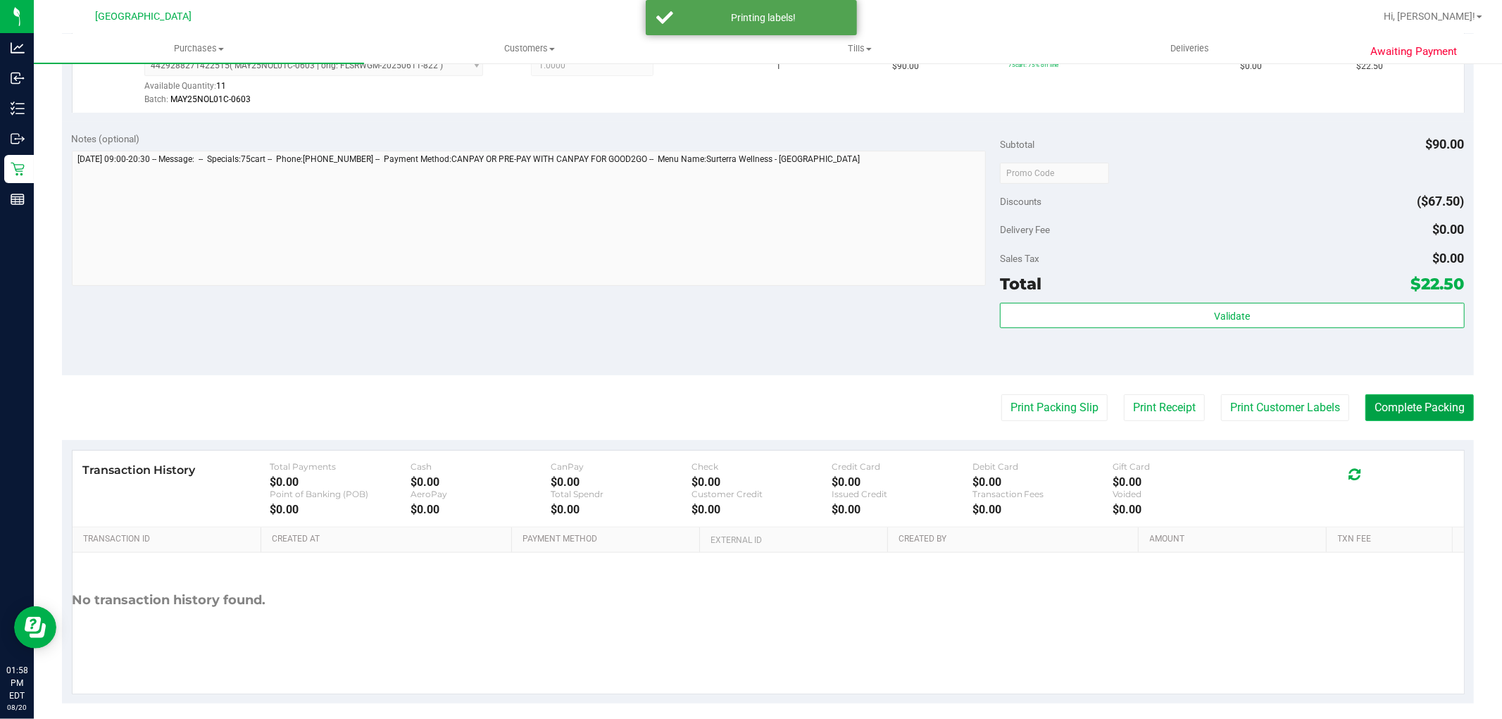
click at [1388, 407] on button "Complete Packing" at bounding box center [1419, 407] width 108 height 27
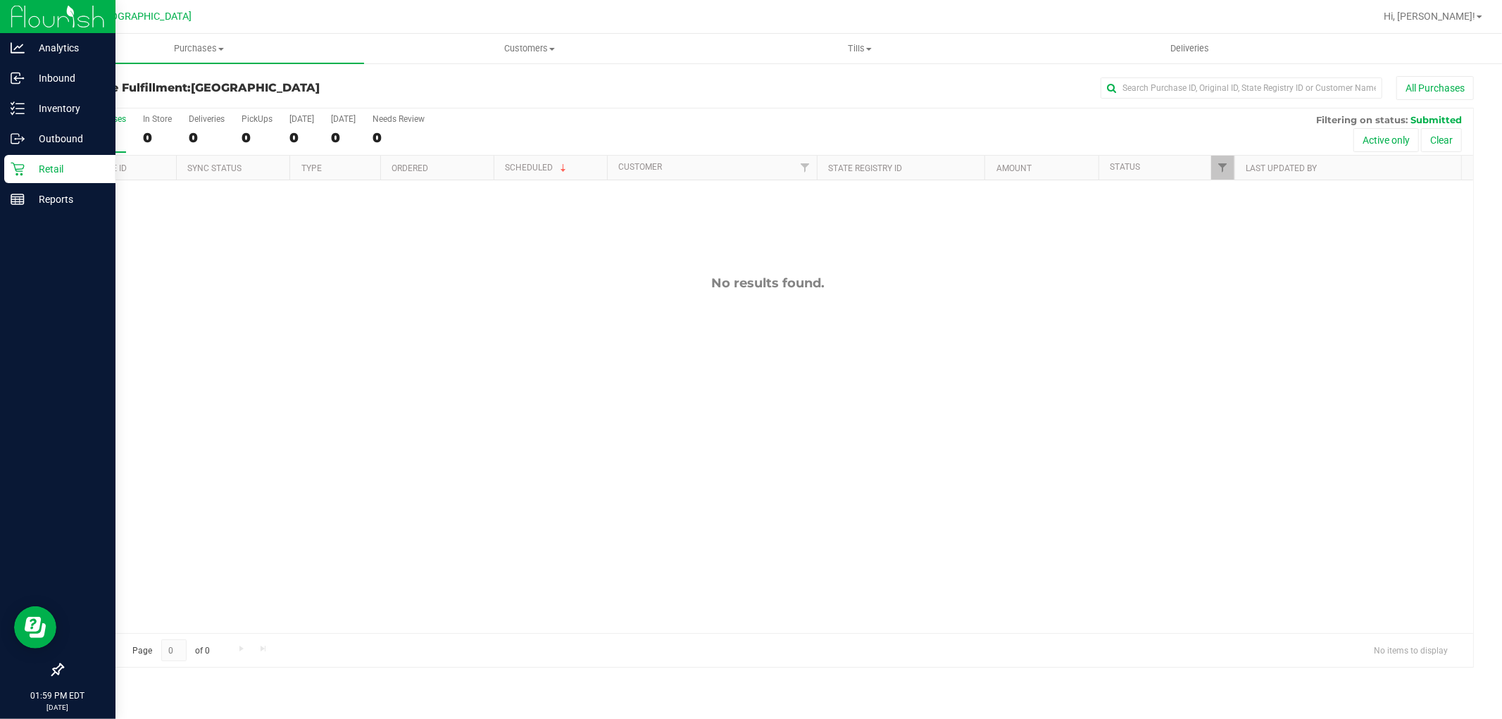
click at [17, 158] on div "Retail" at bounding box center [59, 169] width 111 height 28
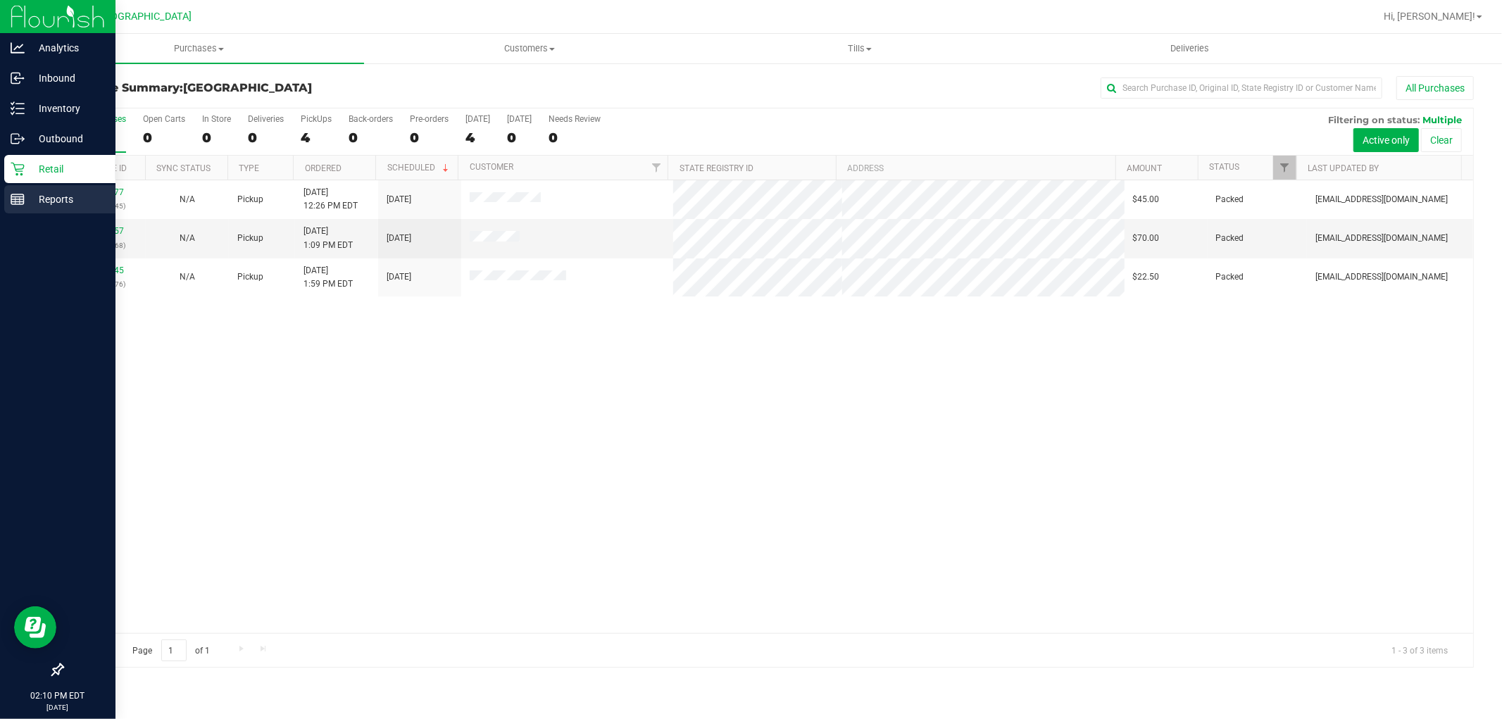
click at [19, 202] on line at bounding box center [17, 202] width 13 height 0
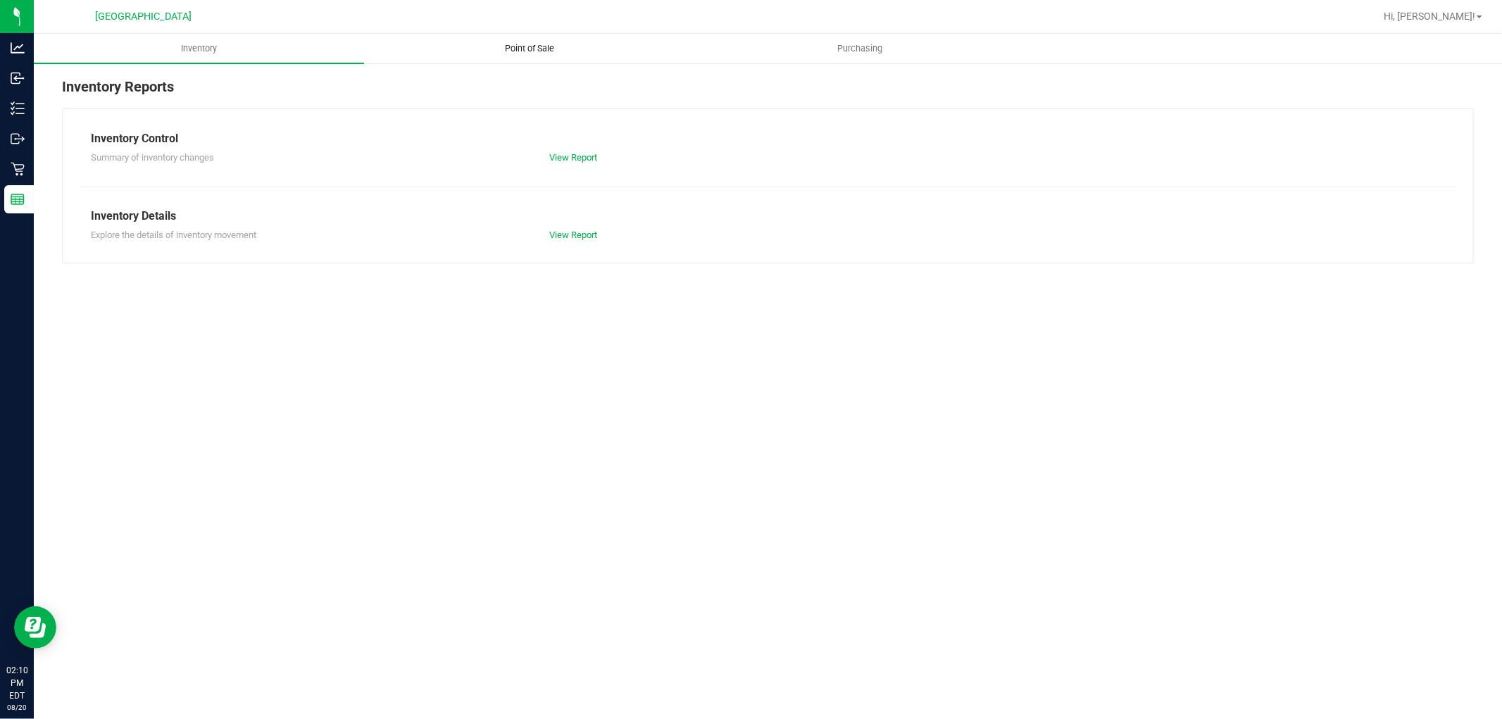
click at [538, 46] on span "Point of Sale" at bounding box center [529, 48] width 87 height 13
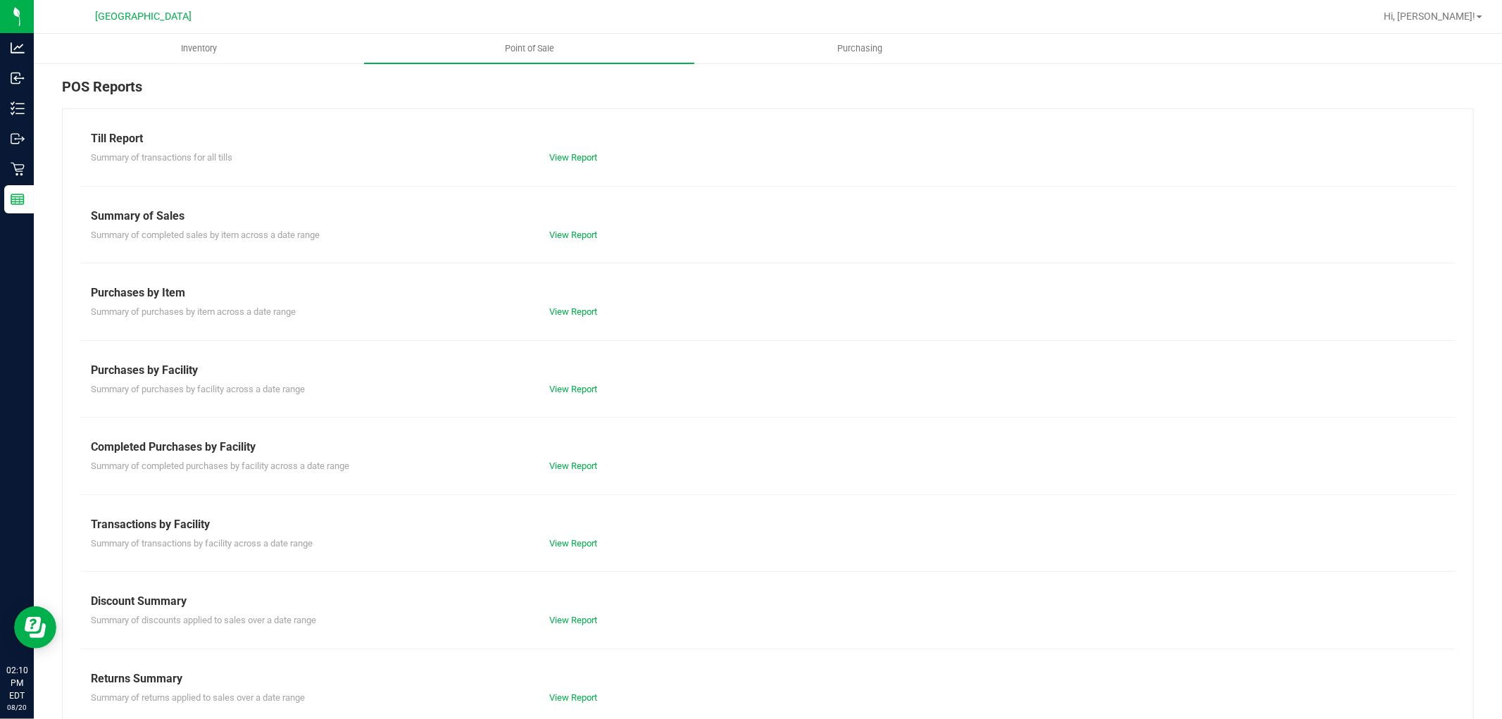
click at [561, 458] on div "Summary of completed purchases by facility across a date range View Report" at bounding box center [767, 465] width 1375 height 18
click at [553, 481] on div "Till Report Summary of transactions for all tills View Report Summary of Sales …" at bounding box center [768, 416] width 1412 height 617
click at [560, 465] on link "View Report" at bounding box center [573, 465] width 48 height 11
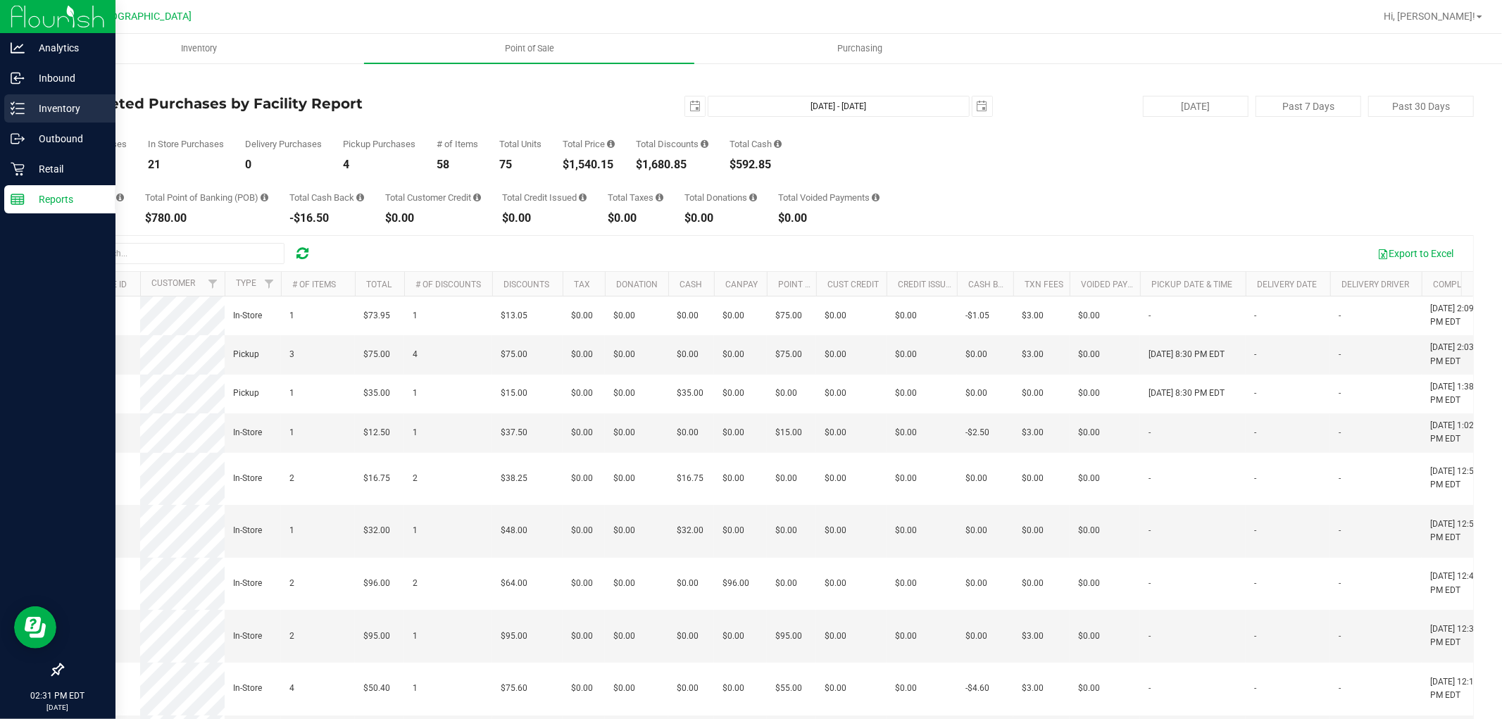
click at [18, 113] on line at bounding box center [20, 113] width 8 height 0
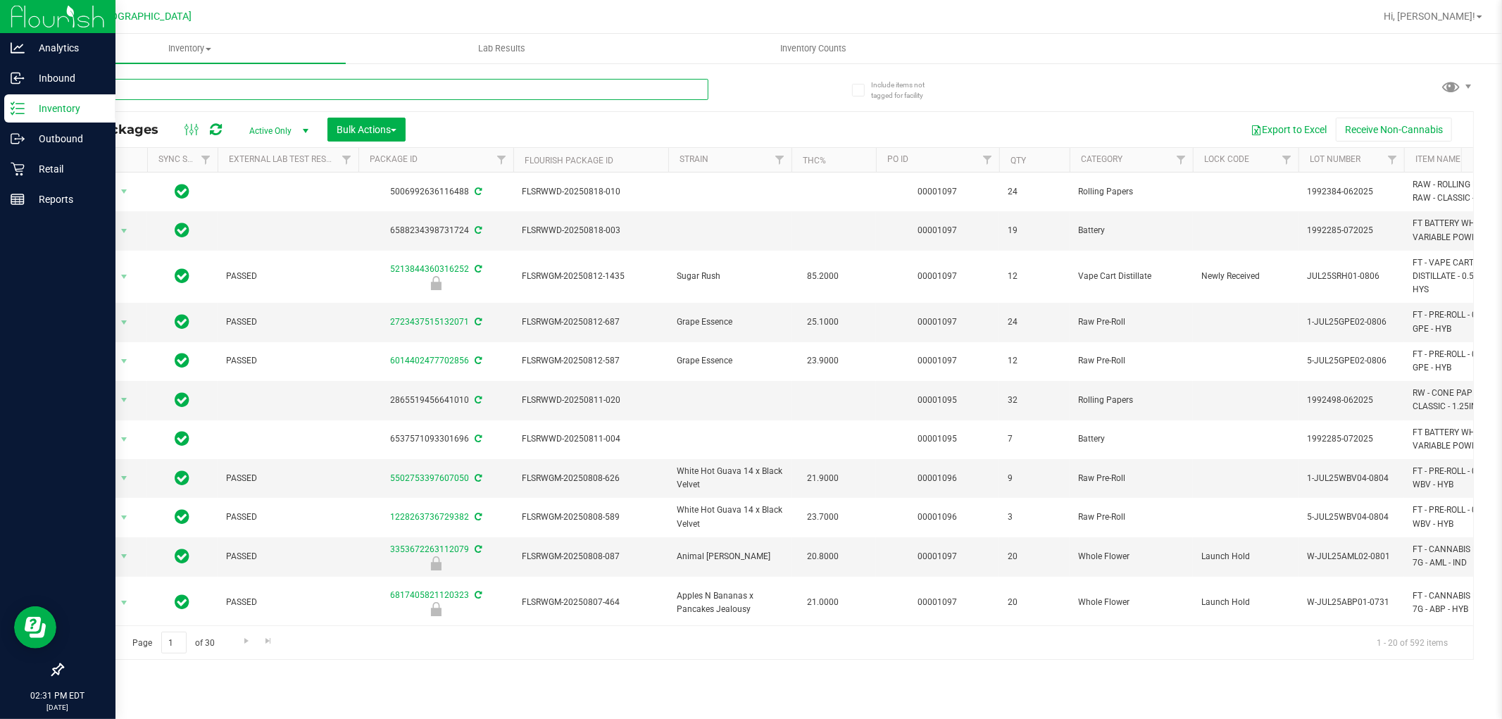
click at [201, 89] on input "text" at bounding box center [385, 89] width 646 height 21
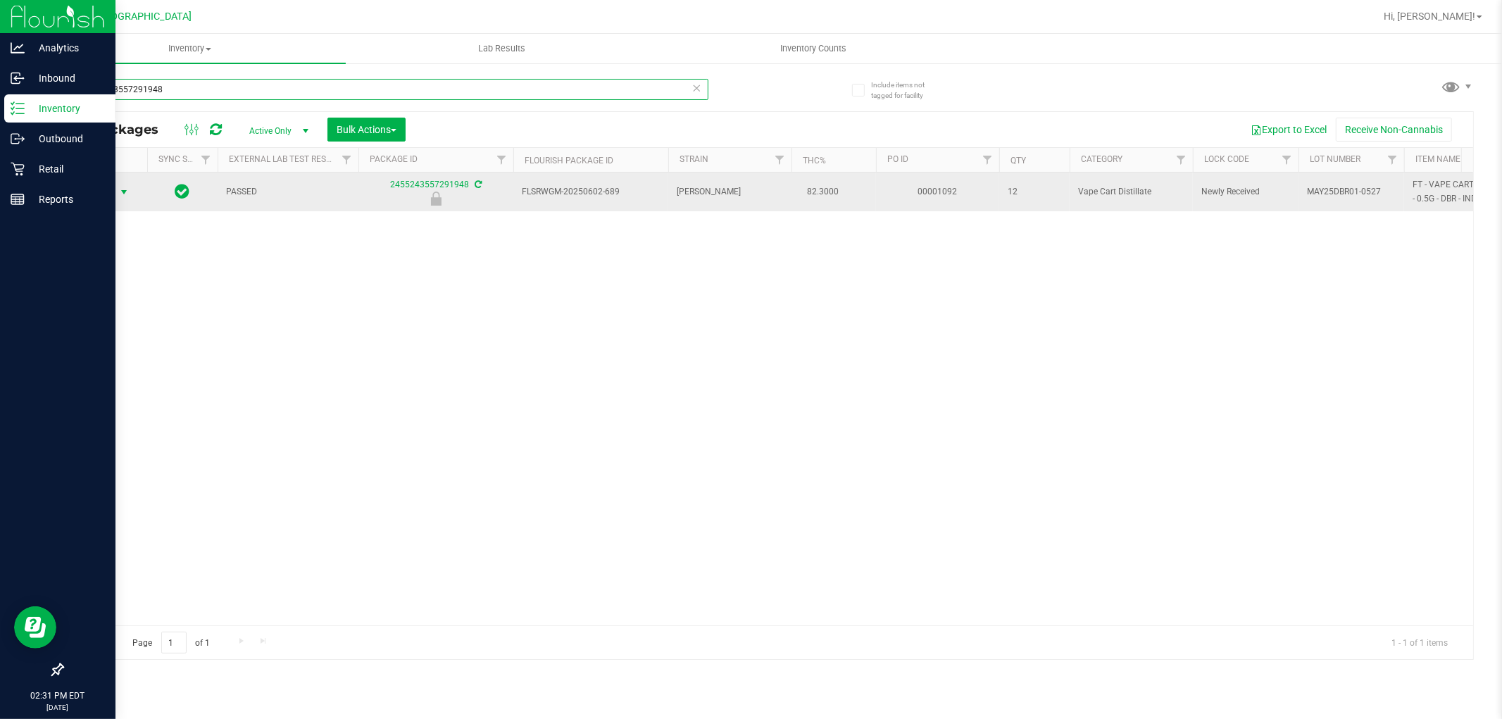
type input "2455243557291948"
click at [124, 196] on span "select" at bounding box center [123, 192] width 11 height 11
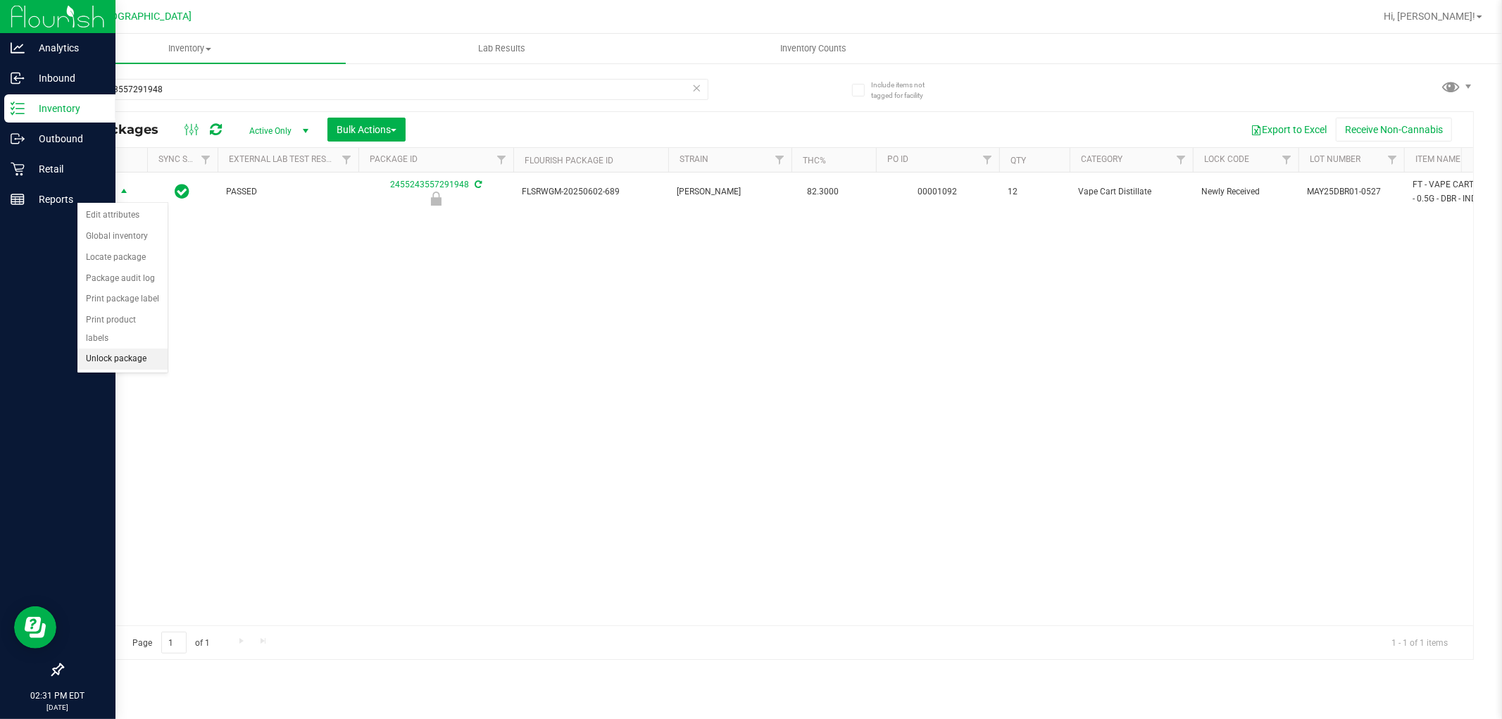
click at [130, 356] on li "Unlock package" at bounding box center [122, 359] width 90 height 21
